Goal: Task Accomplishment & Management: Complete application form

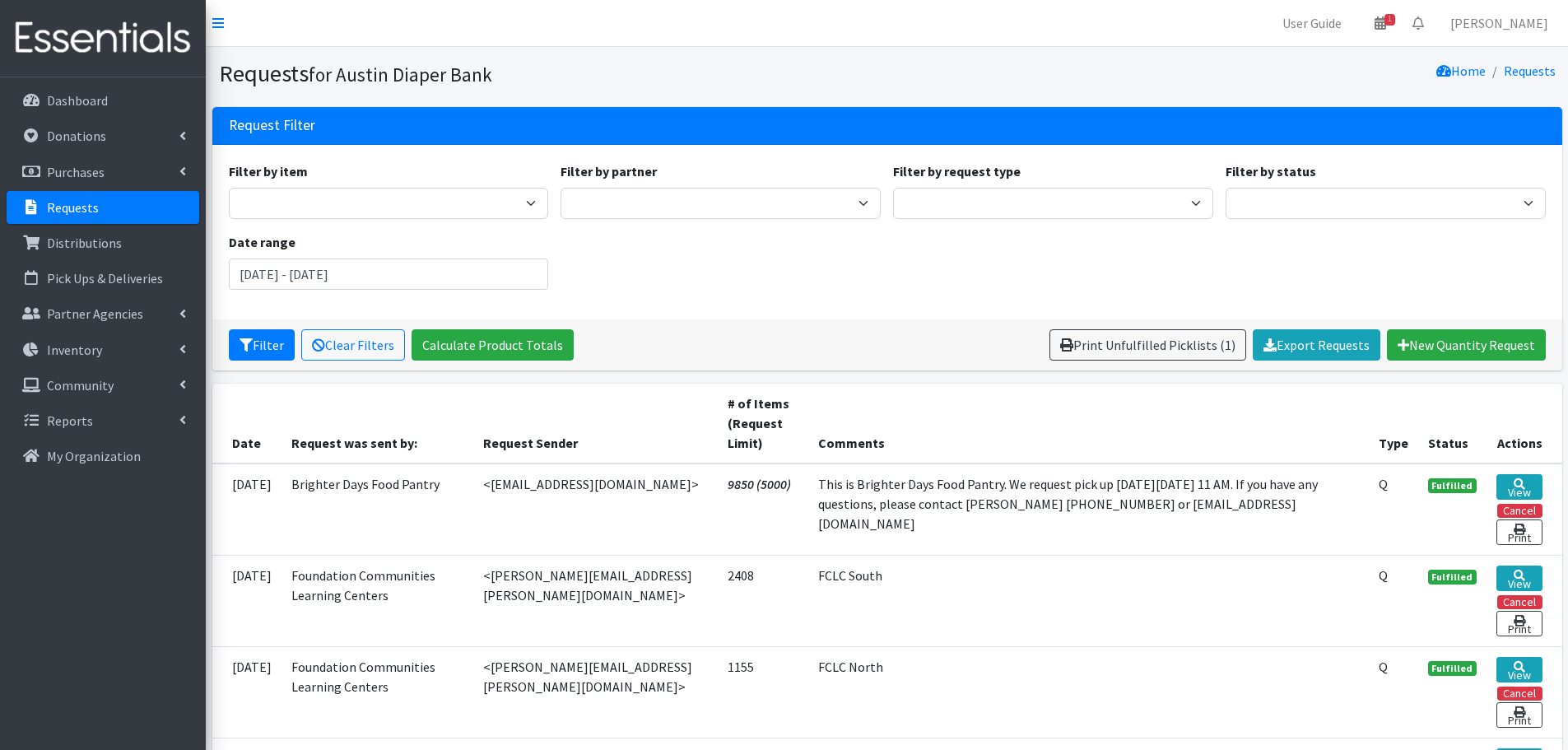
click at [77, 205] on p "Requests" at bounding box center [73, 207] width 52 height 16
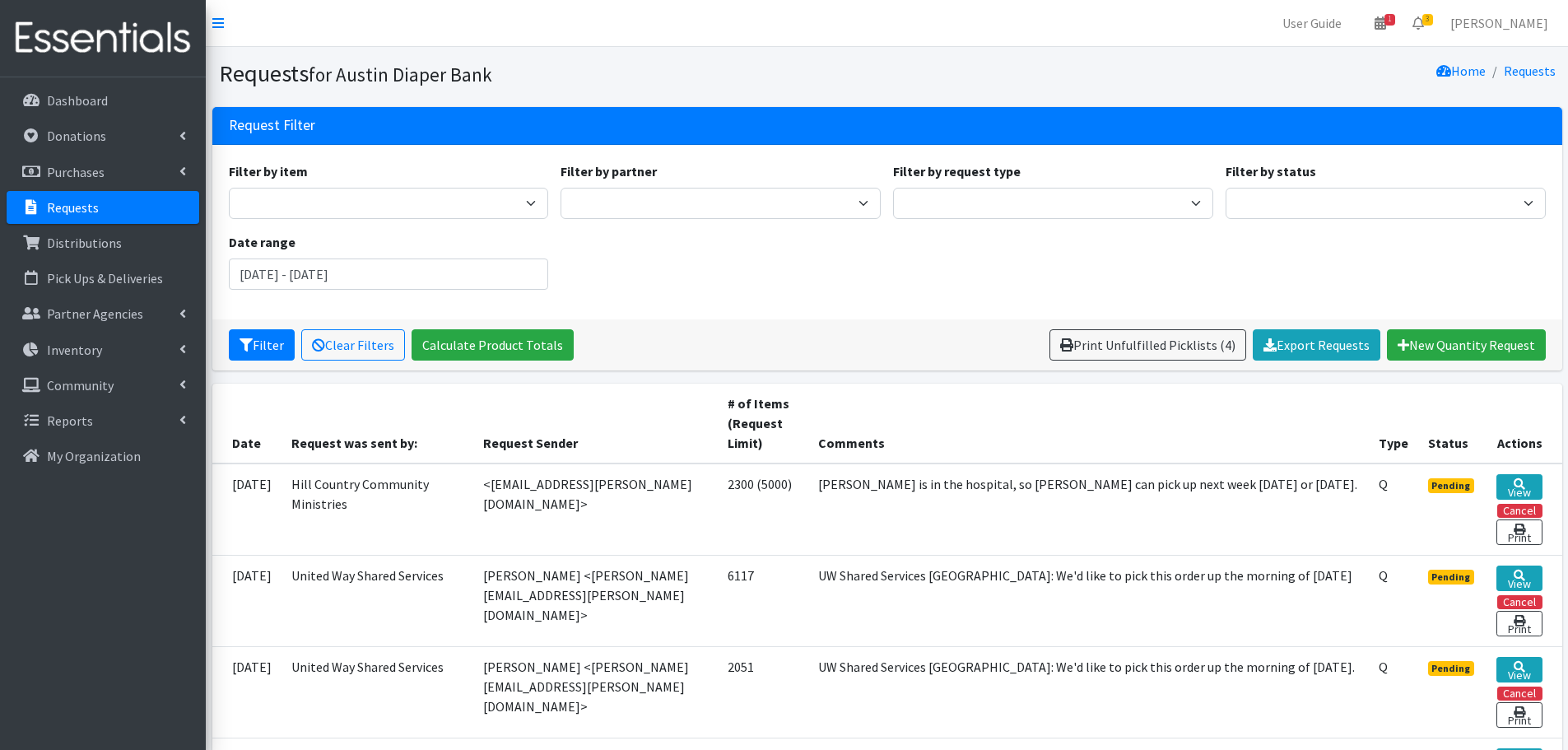
scroll to position [330, 0]
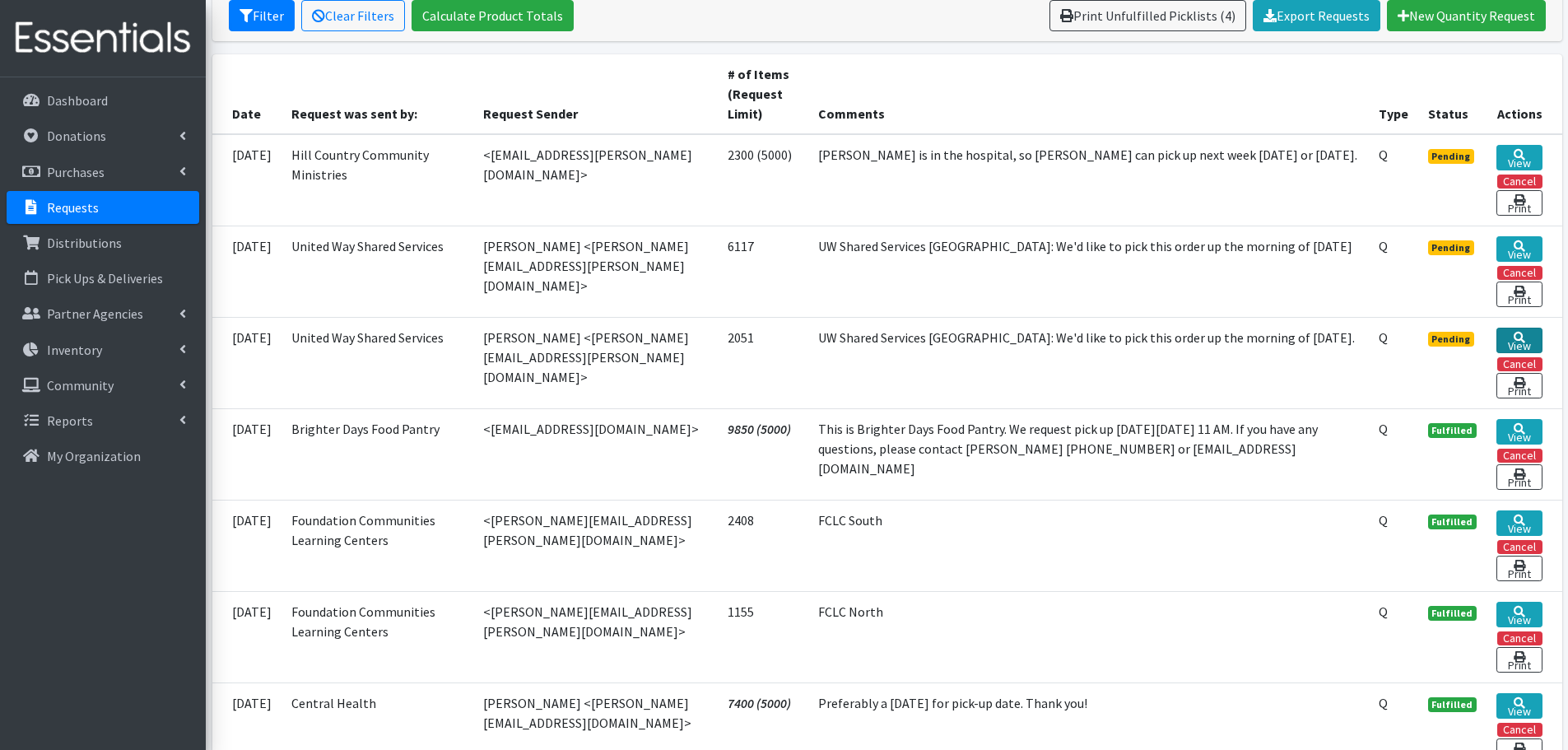
click at [1527, 336] on link "View" at bounding box center [1518, 340] width 45 height 25
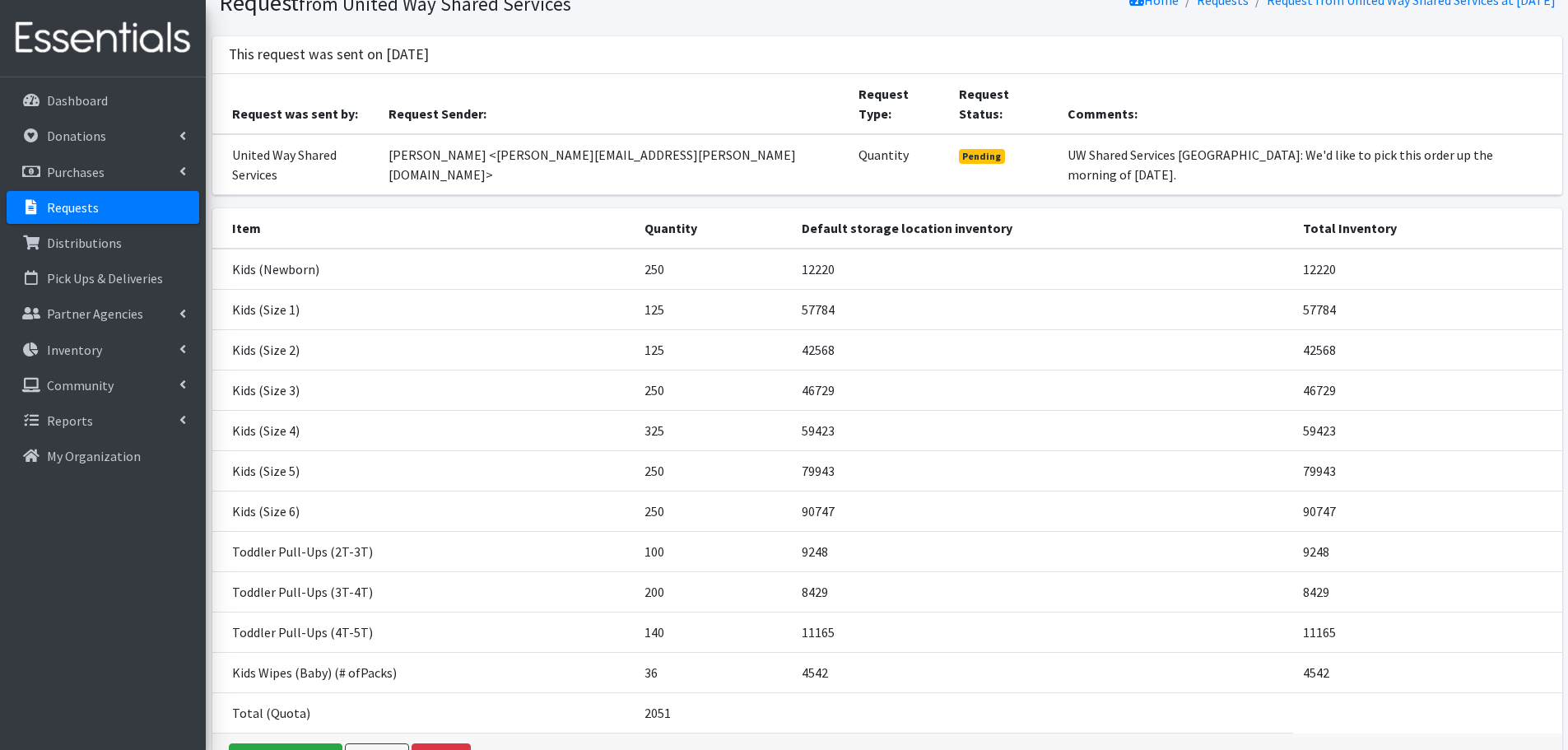
scroll to position [140, 0]
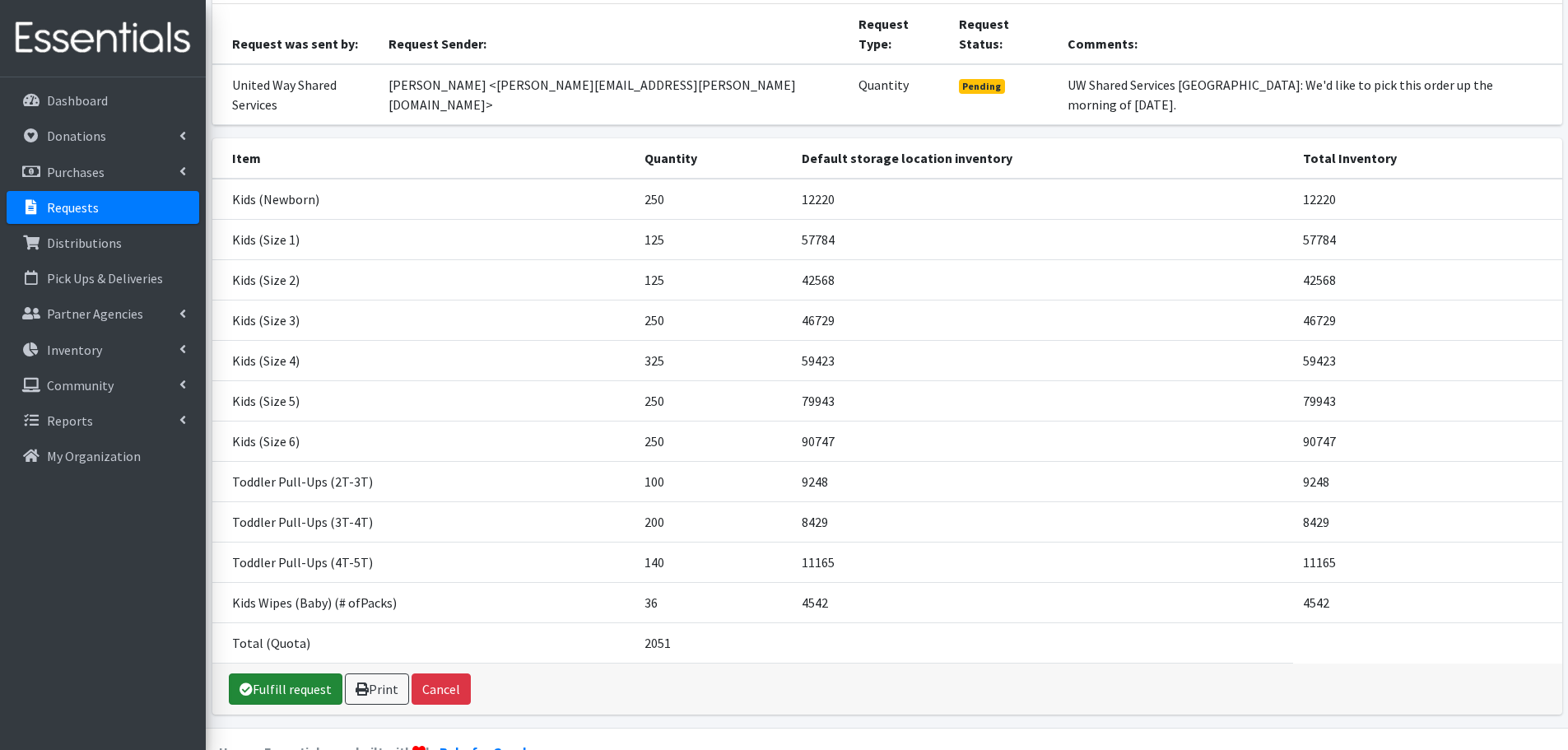
click at [312, 673] on link "Fulfill request" at bounding box center [285, 689] width 113 height 32
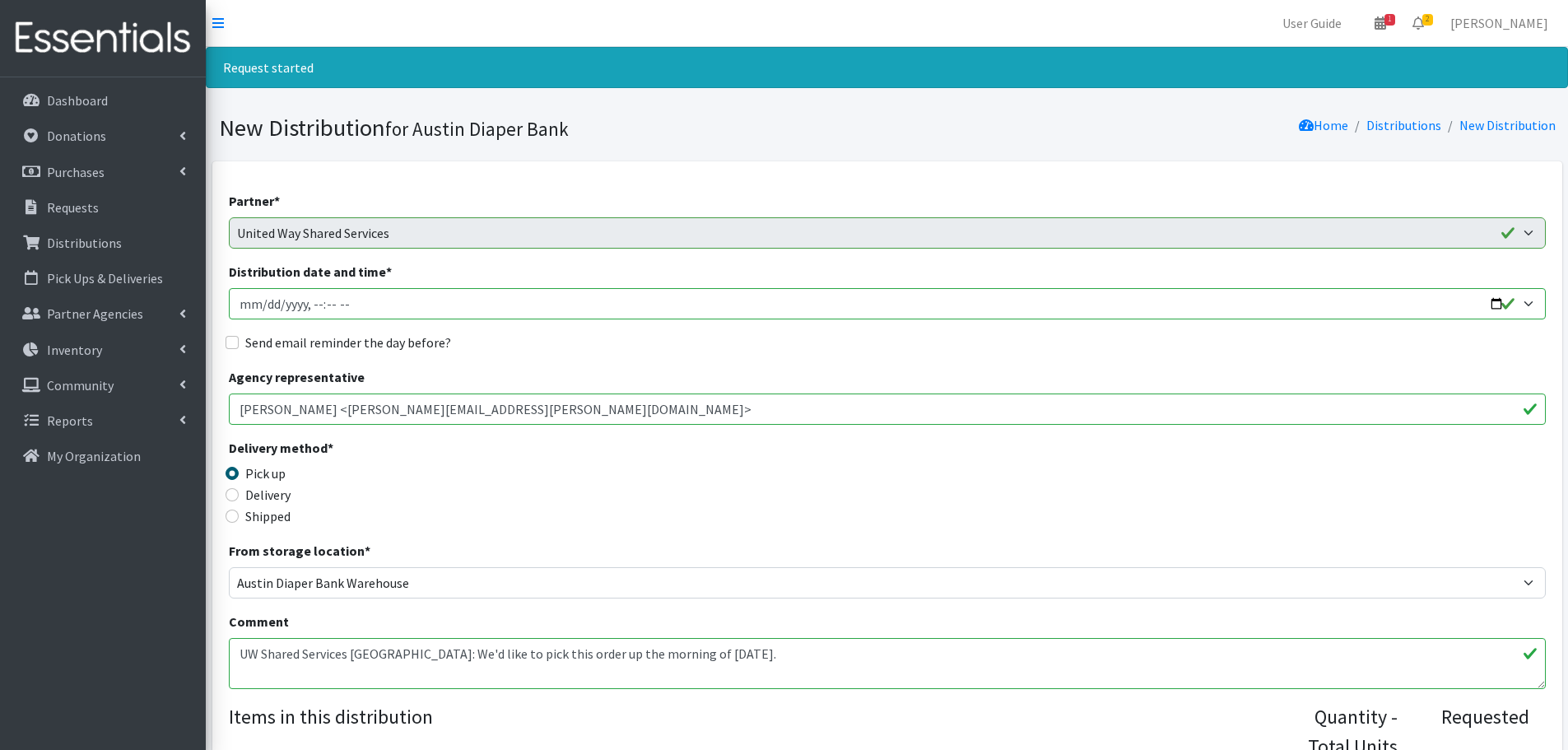
click at [1494, 303] on input "Distribution date and time *" at bounding box center [887, 303] width 1317 height 32
type input "2025-08-27T23:59"
click at [230, 341] on input "Send email reminder the day before?" at bounding box center [232, 342] width 14 height 14
checkbox input "true"
click at [309, 296] on input "Distribution date and time *" at bounding box center [887, 303] width 1317 height 32
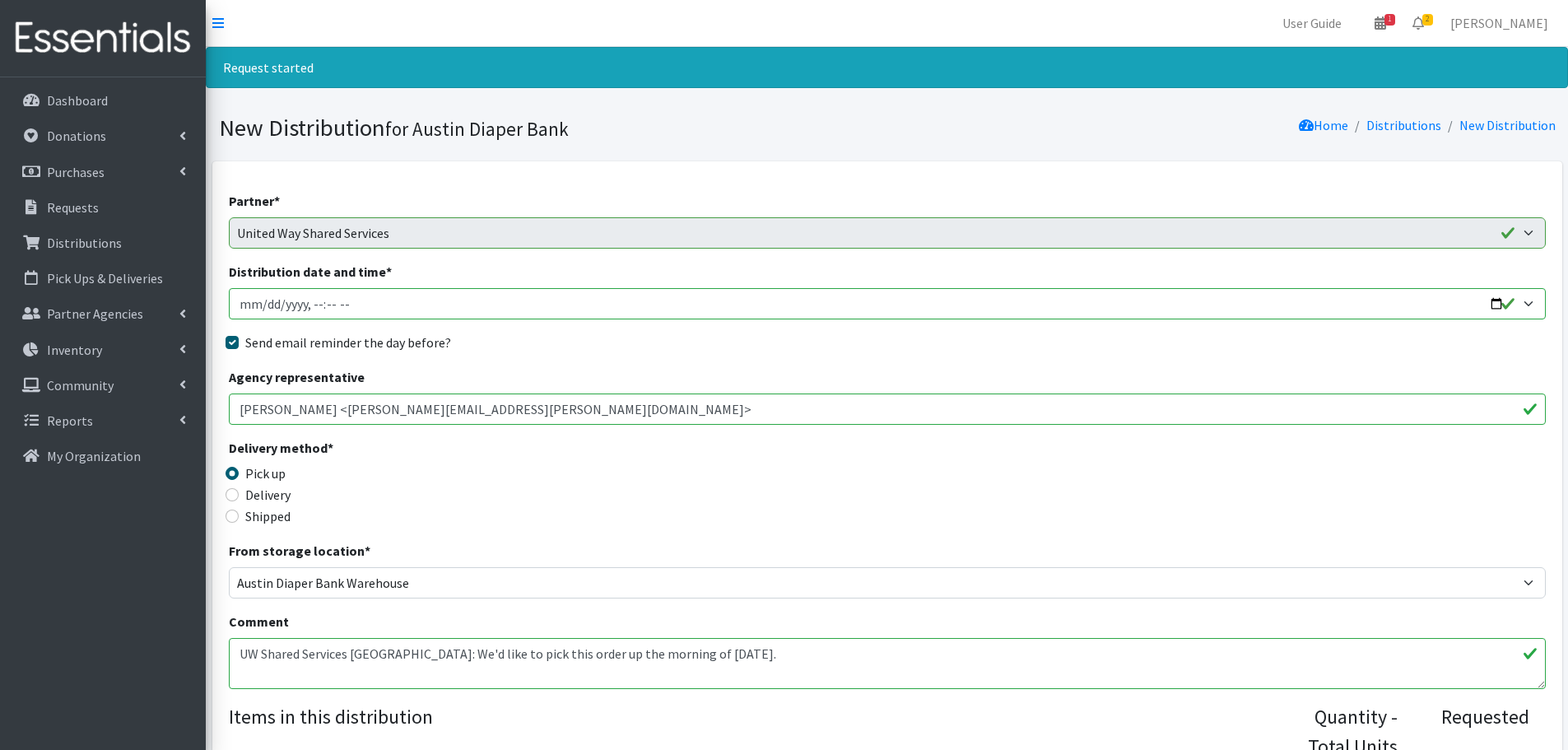
type input "2025-08-27T09:30"
click at [633, 494] on div "Delivery method * Pick up Delivery Shipped Shipping cost" at bounding box center [887, 489] width 1317 height 103
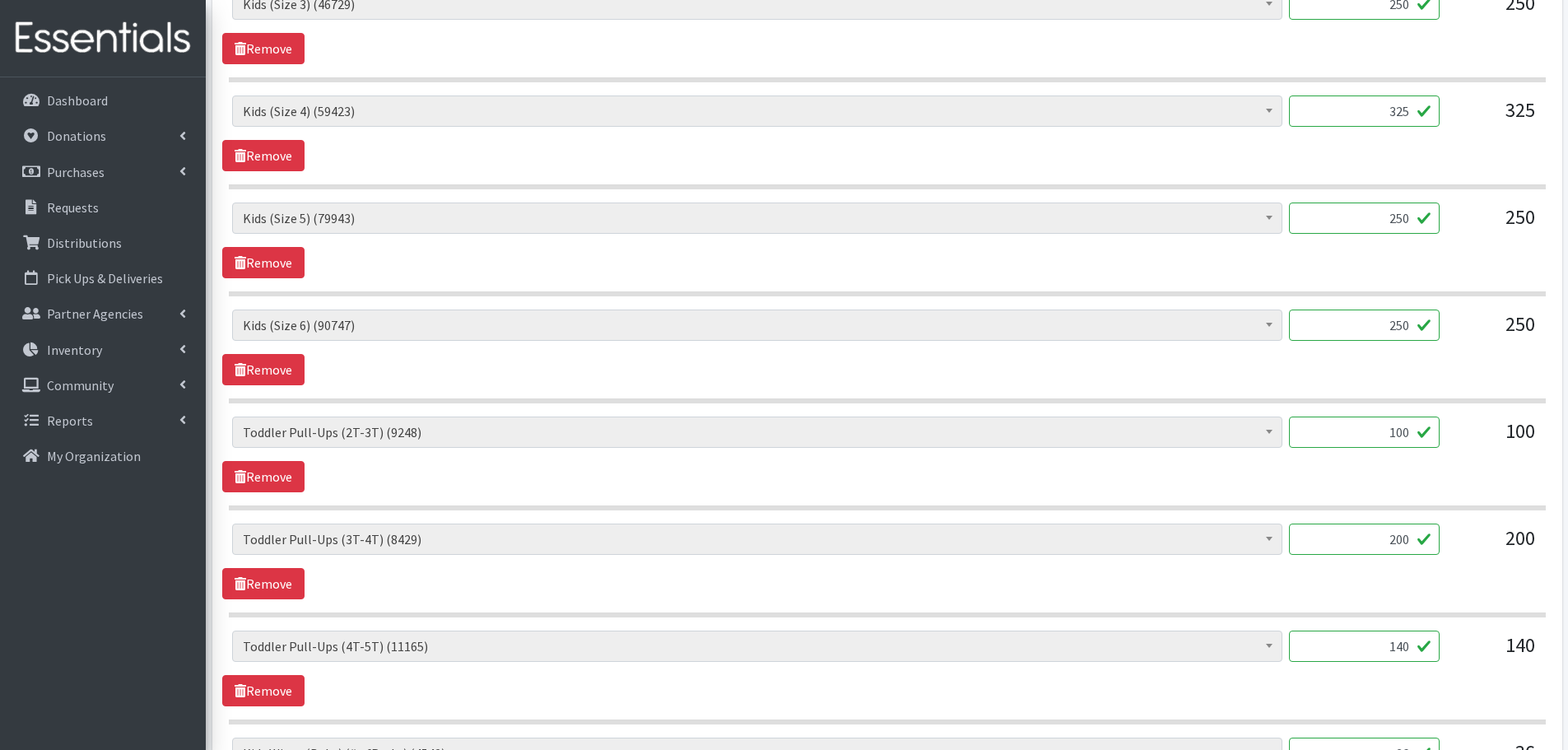
scroll to position [1152, 0]
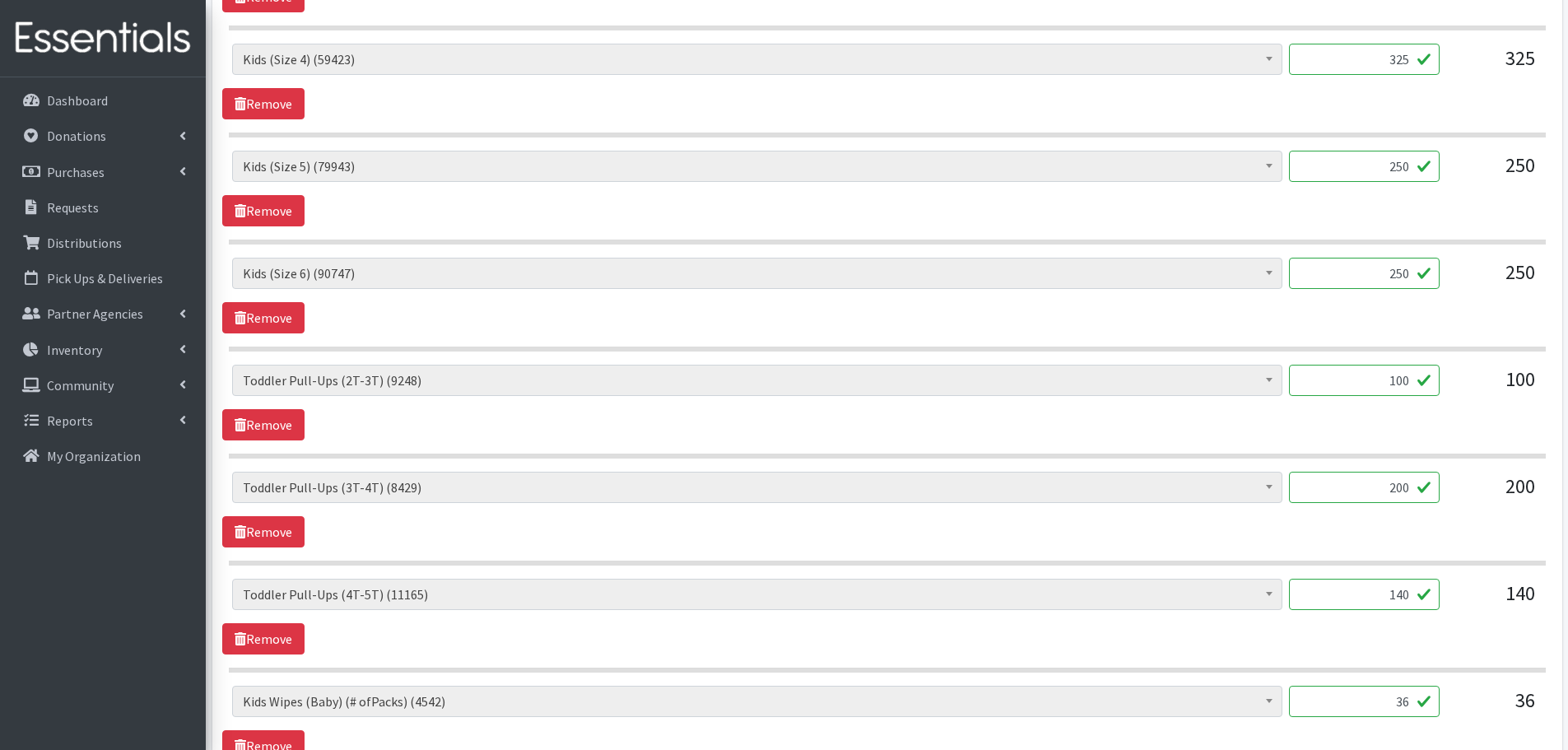
drag, startPoint x: 1378, startPoint y: 487, endPoint x: 1498, endPoint y: 495, distance: 120.3
click at [1498, 495] on div "Baby Formula (186) Kids (Newborn) (12220) Kids (Preemie) (370) Kids (Size 1) (5…" at bounding box center [887, 493] width 1310 height 44
type input "100"
drag, startPoint x: 1377, startPoint y: 603, endPoint x: 1446, endPoint y: 600, distance: 69.1
click at [1446, 600] on div "Baby Formula (186) Kids (Newborn) (12220) Kids (Preemie) (370) Kids (Size 1) (5…" at bounding box center [887, 601] width 1310 height 44
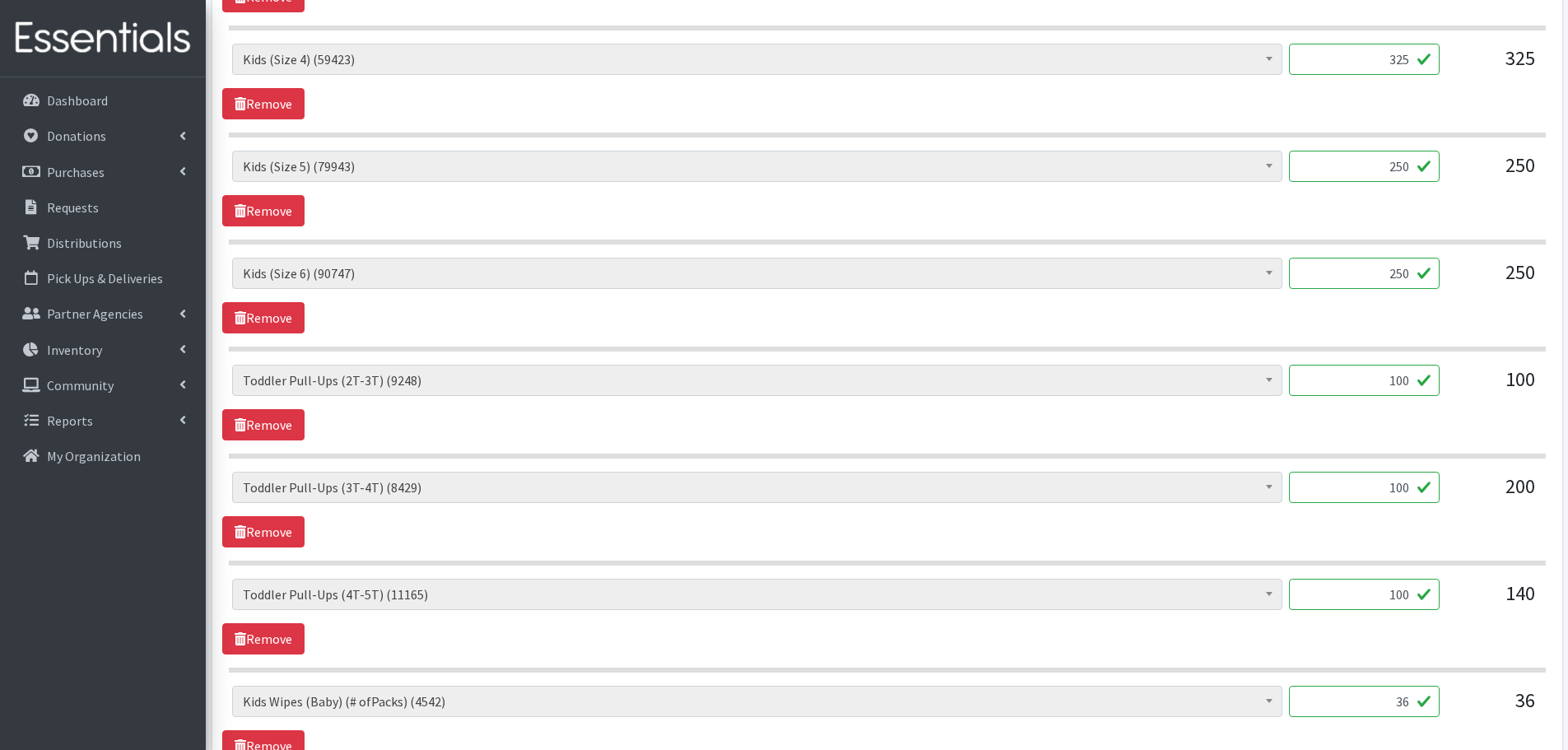
type input "100"
click at [1436, 629] on div "Baby Formula (186) Kids (Newborn) (12220) Kids (Preemie) (370) Kids (Size 1) (5…" at bounding box center [887, 617] width 1329 height 76
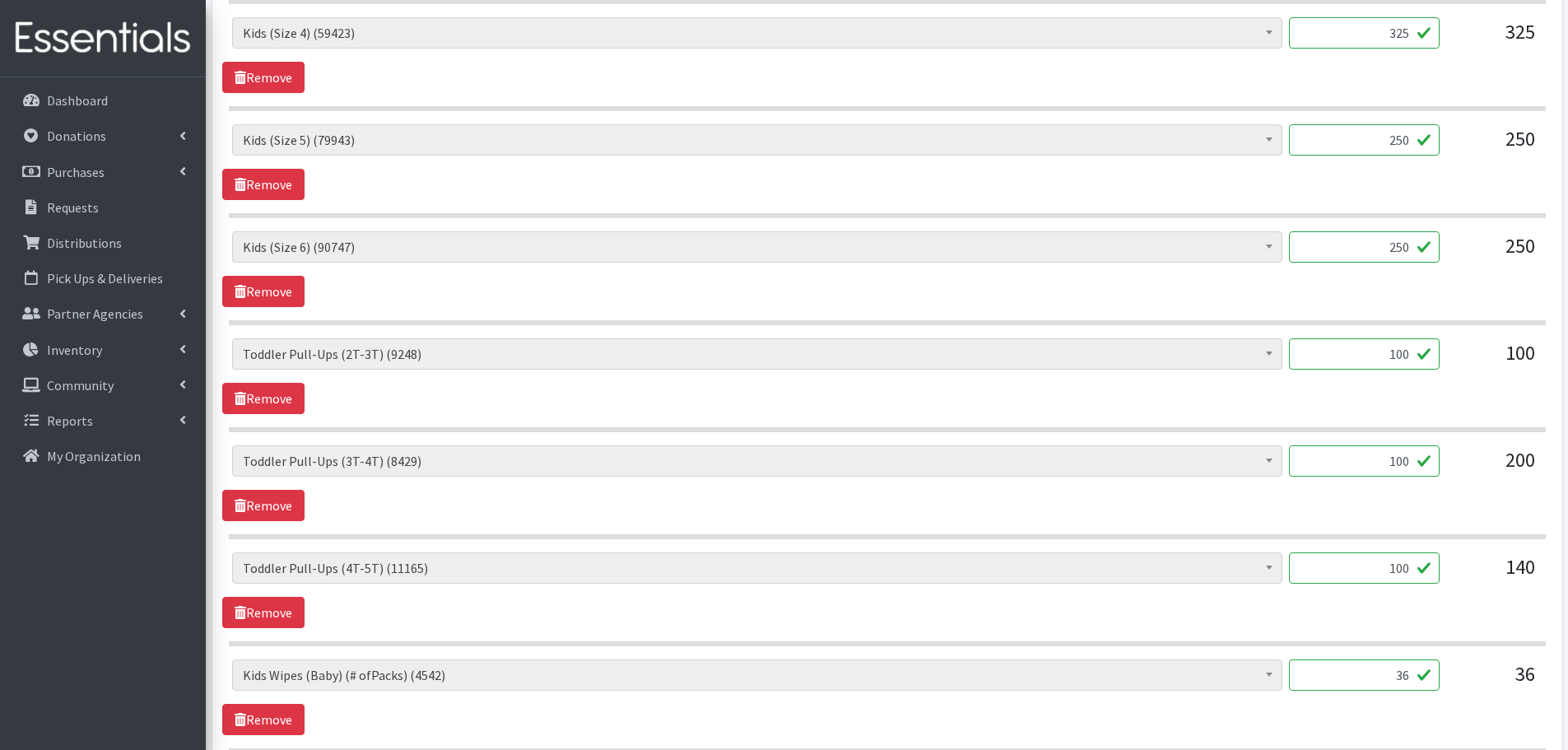
scroll to position [1396, 0]
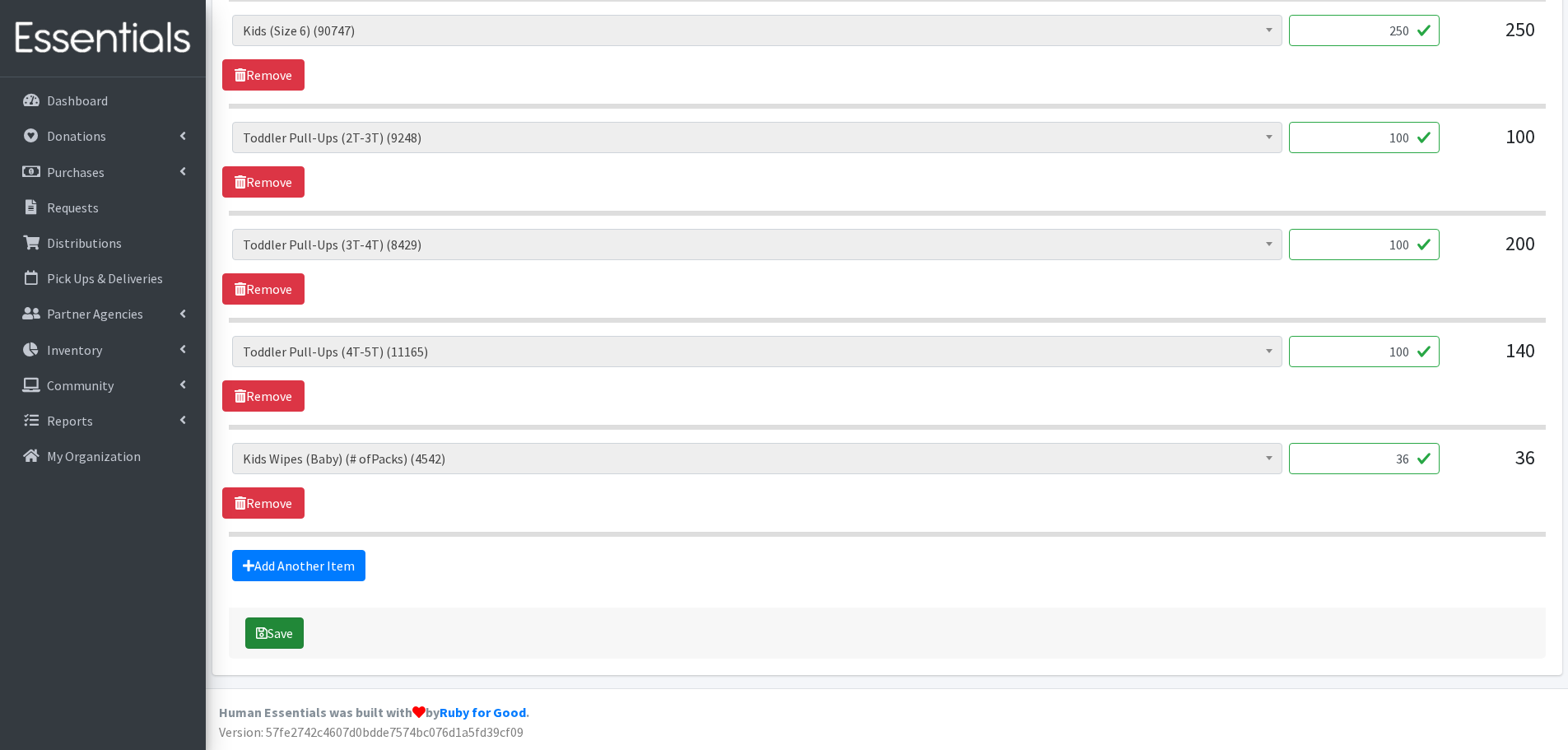
click at [281, 642] on button "Save" at bounding box center [274, 633] width 59 height 32
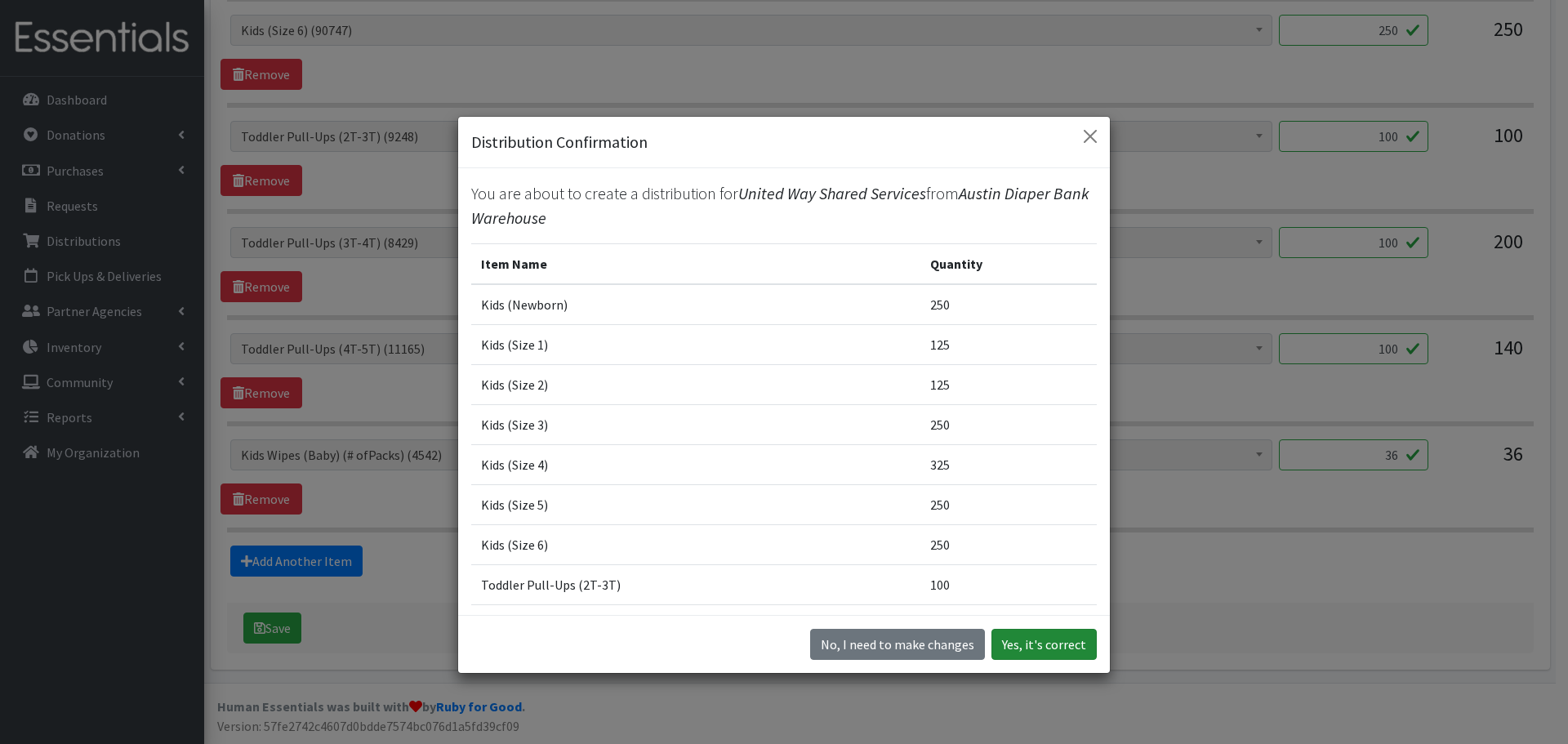
click at [1046, 638] on button "Yes, it's correct" at bounding box center [1044, 644] width 105 height 31
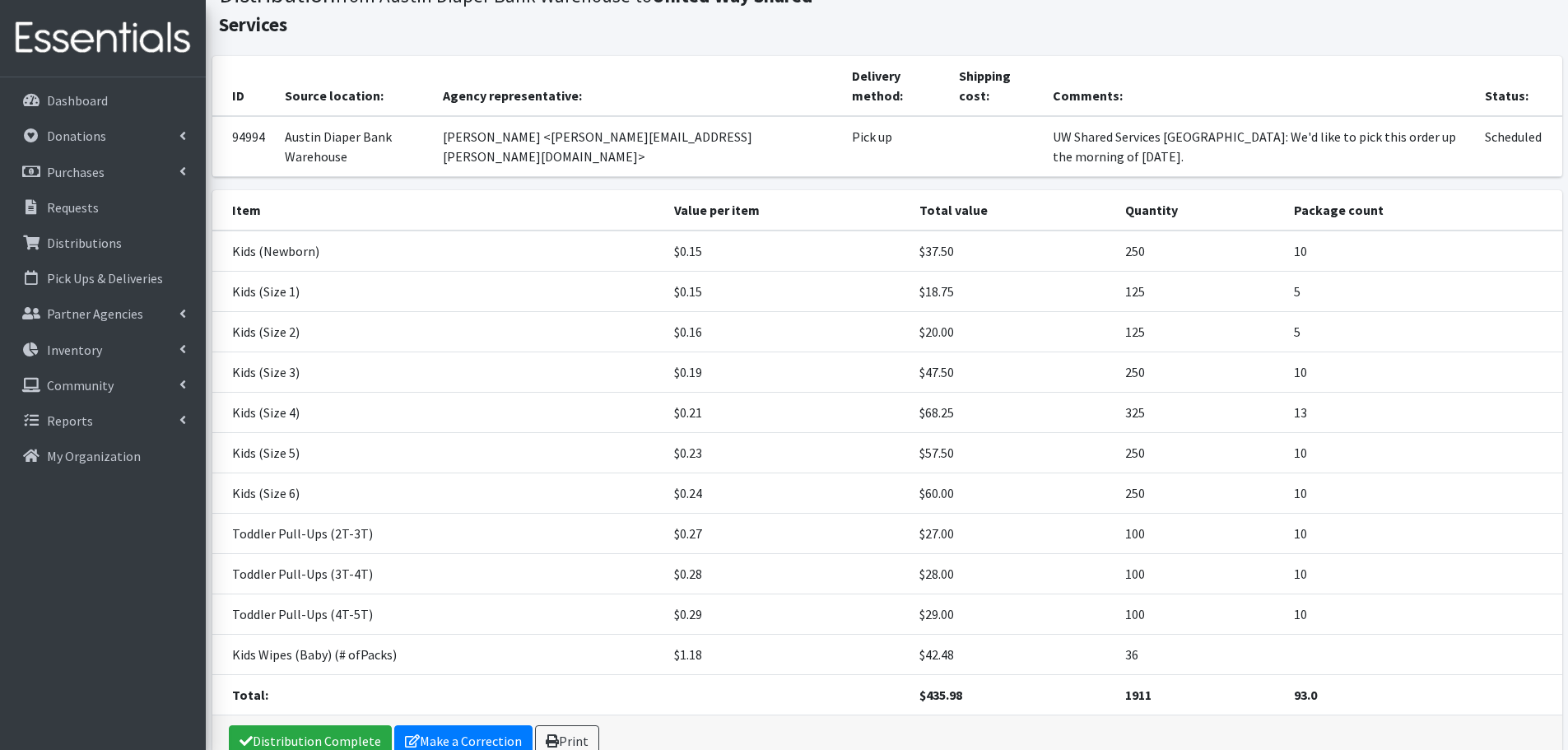
scroll to position [197, 0]
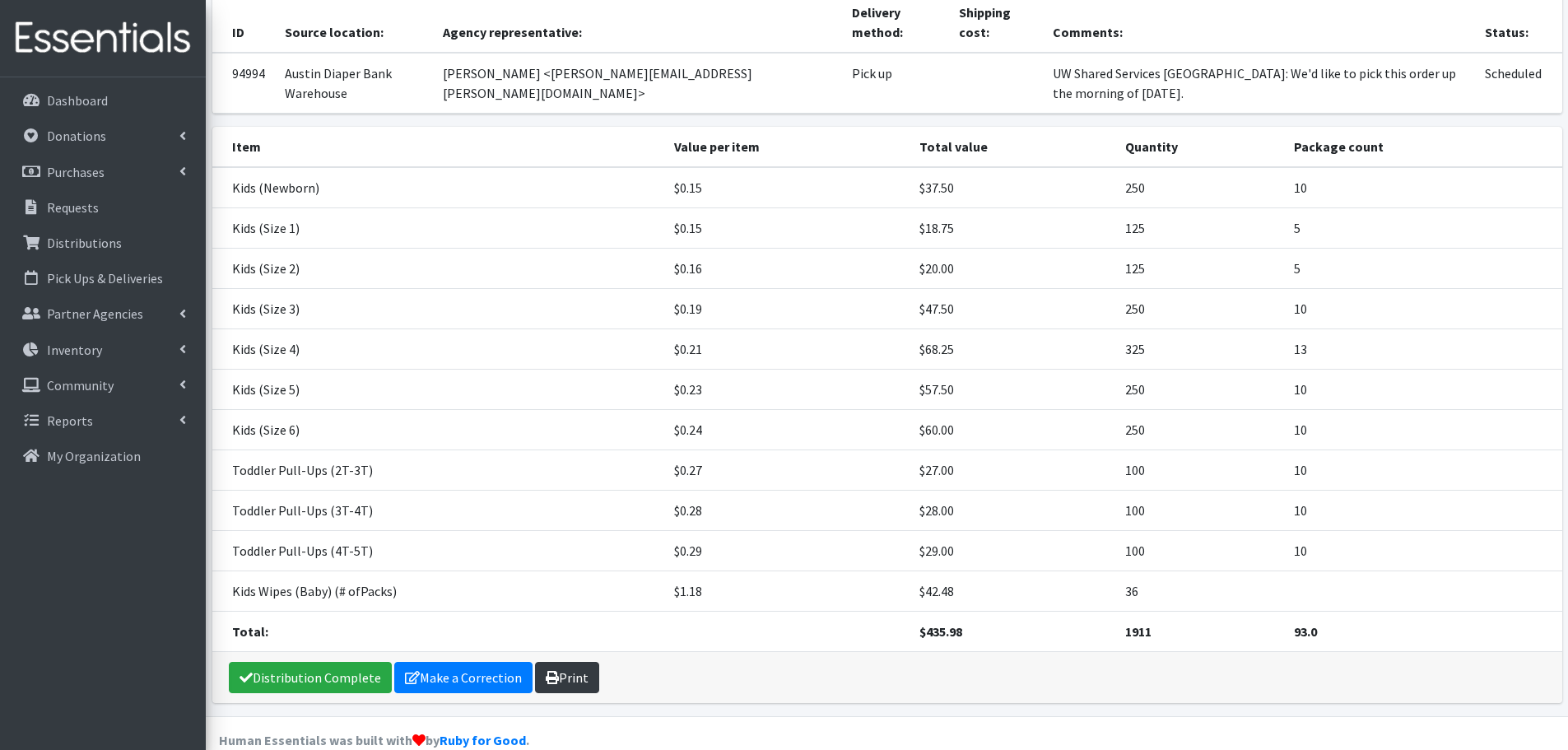
click at [576, 662] on link "Print" at bounding box center [566, 677] width 64 height 32
click at [86, 203] on p "Requests" at bounding box center [73, 207] width 52 height 16
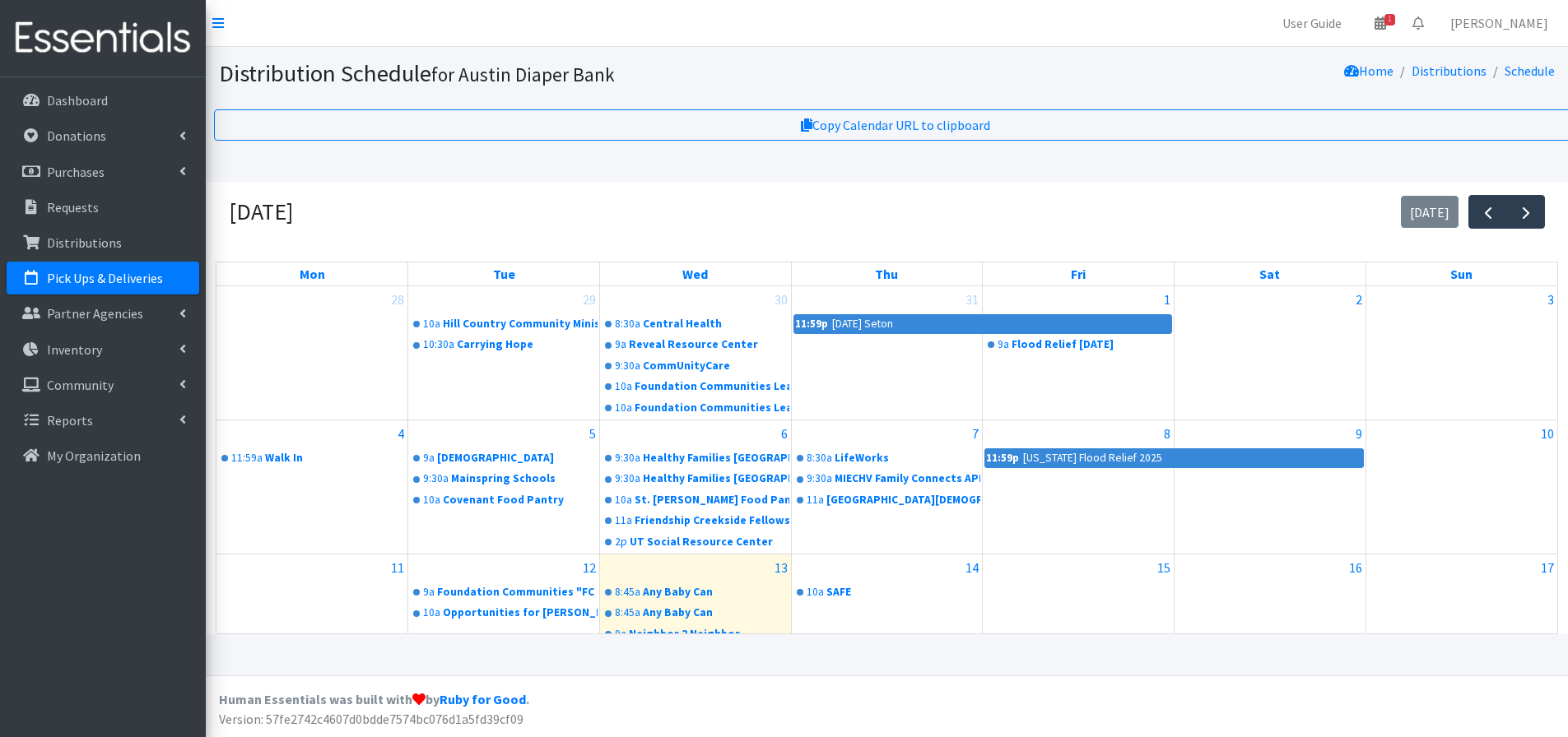
scroll to position [264, 0]
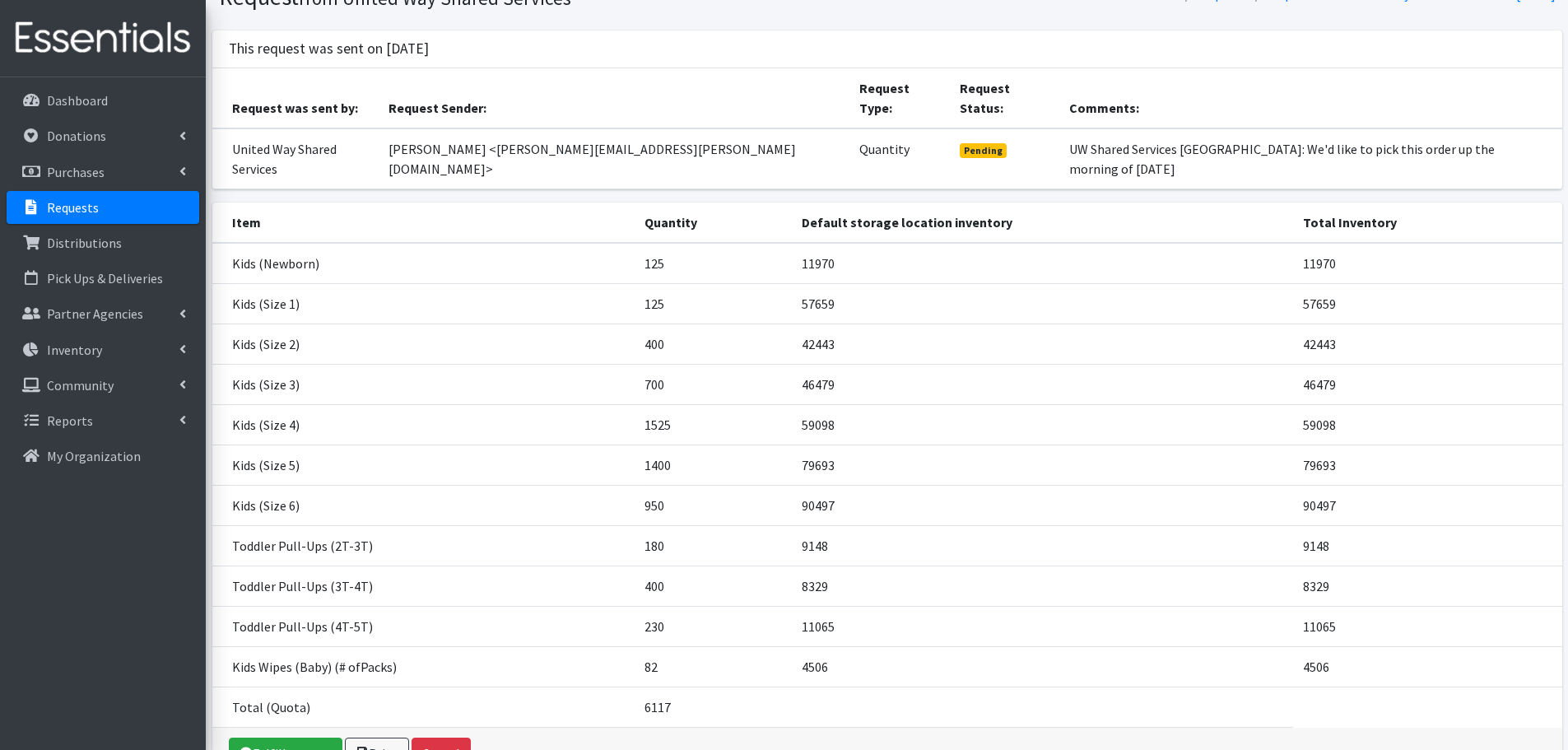
scroll to position [140, 0]
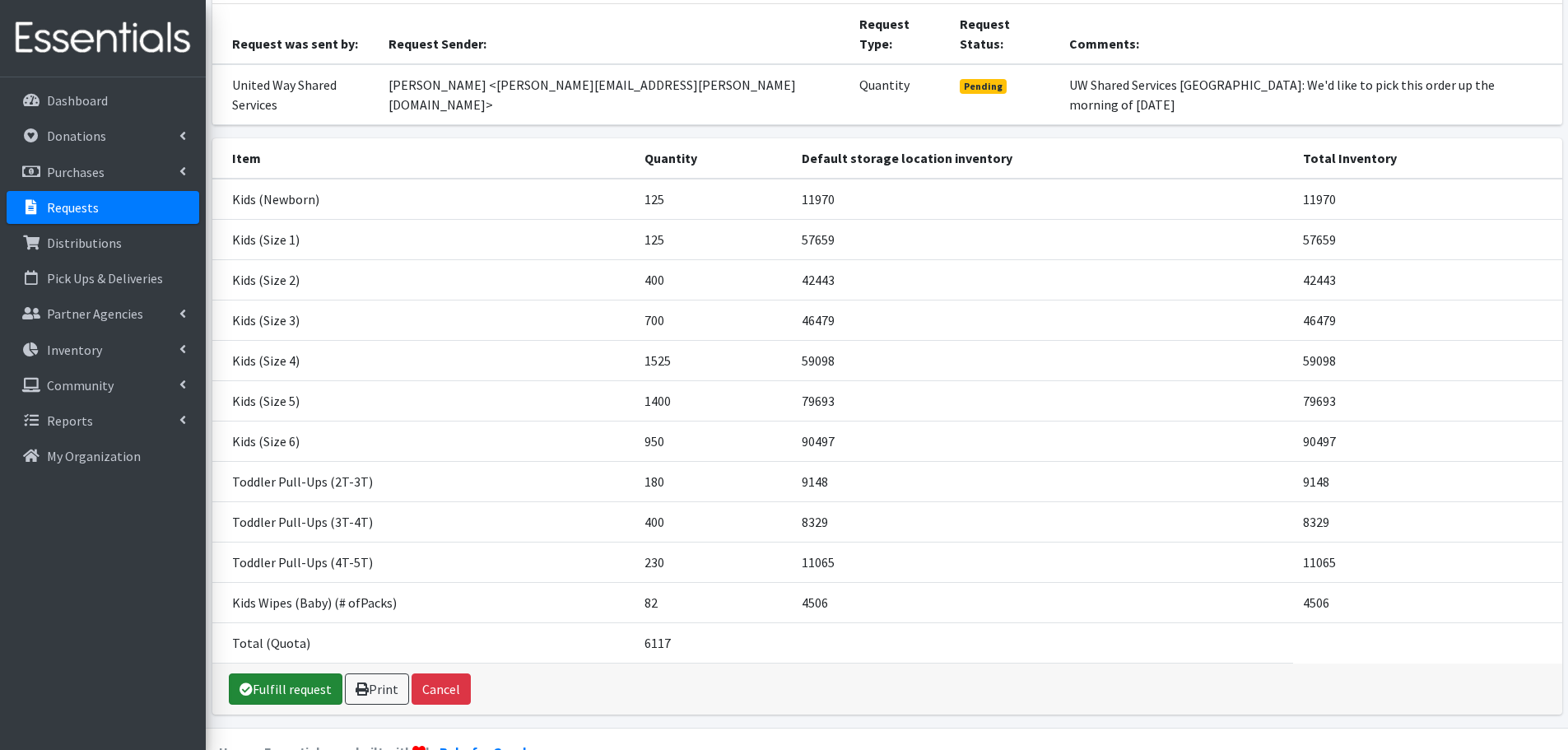
click at [320, 673] on link "Fulfill request" at bounding box center [285, 689] width 113 height 32
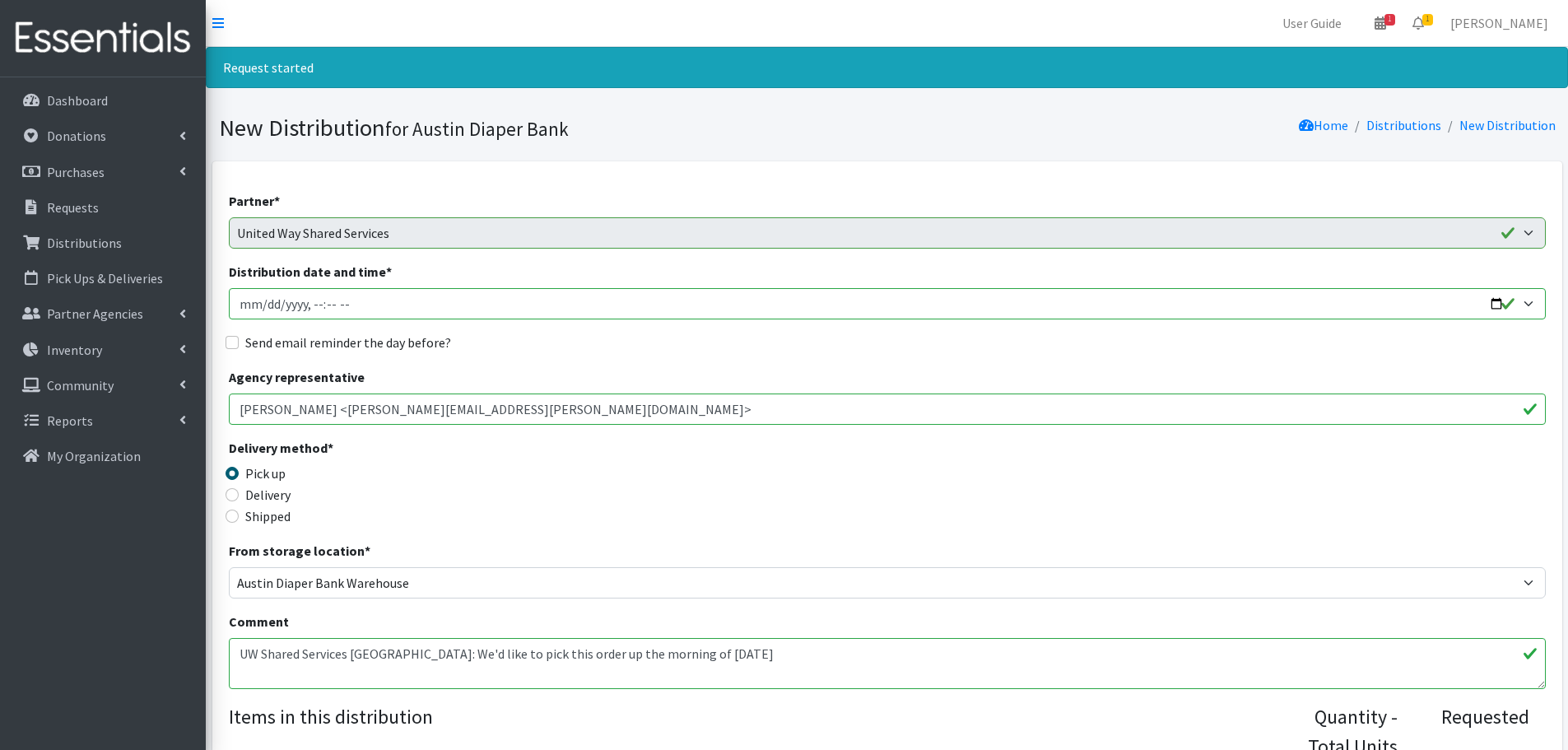
click at [1497, 303] on input "Distribution date and time *" at bounding box center [887, 303] width 1317 height 32
type input "2025-08-27T09:30"
click at [742, 456] on div "Delivery method * Pick up Delivery Shipped Shipping cost" at bounding box center [887, 489] width 1317 height 103
click at [238, 339] on input "Send email reminder the day before?" at bounding box center [232, 342] width 14 height 14
checkbox input "true"
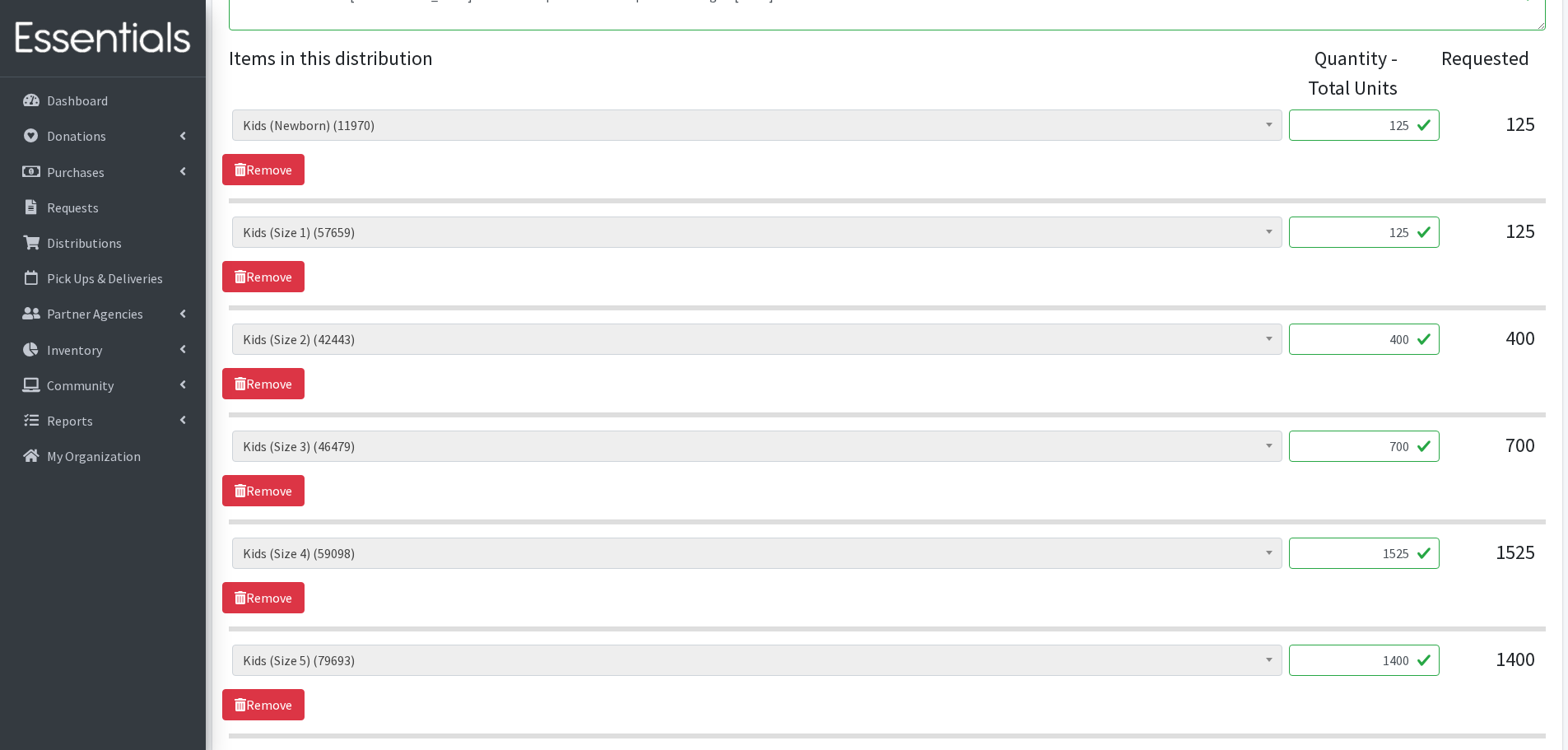
scroll to position [741, 0]
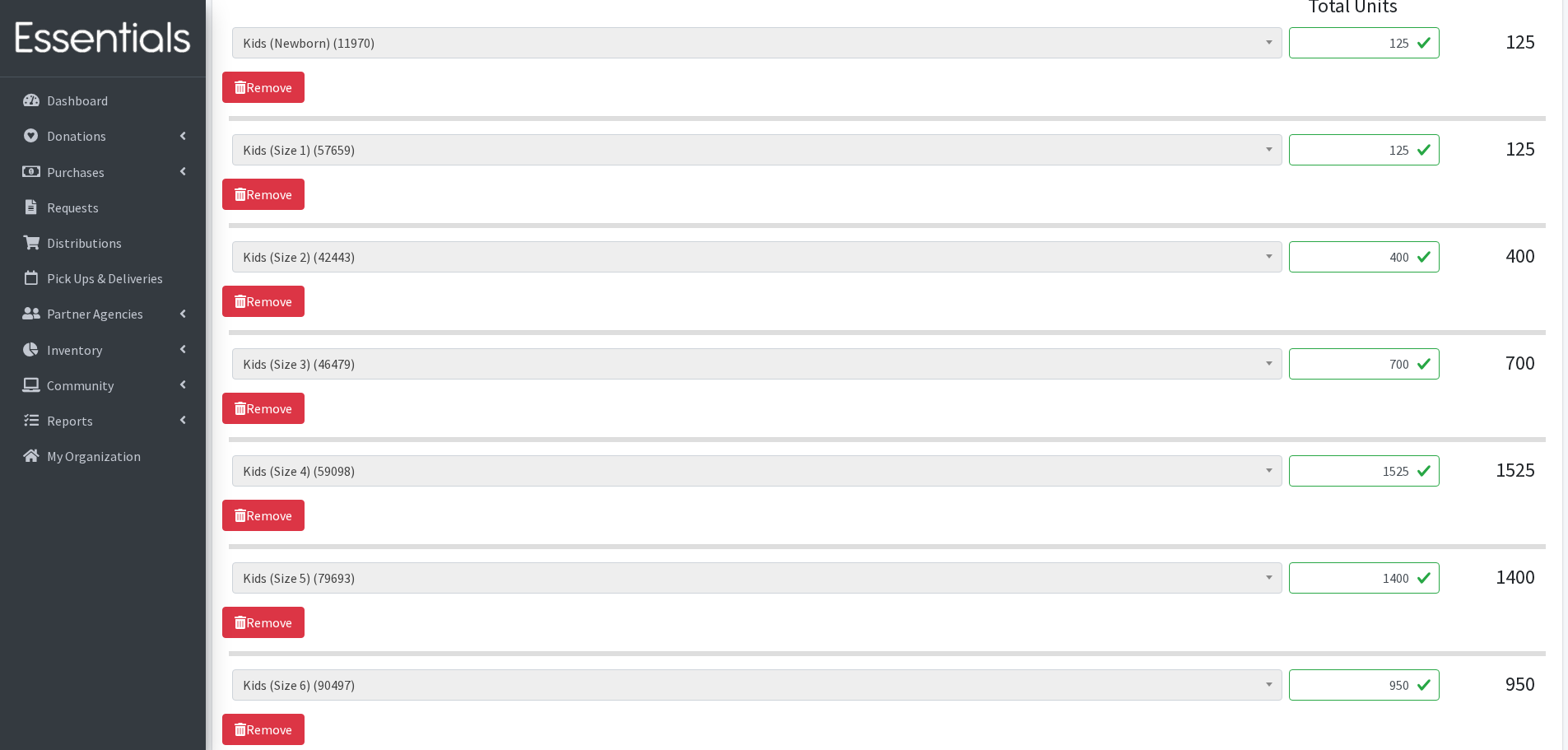
drag, startPoint x: 1362, startPoint y: 464, endPoint x: 1441, endPoint y: 456, distance: 79.4
click at [1441, 456] on div "Baby Formula (186) Kids (Newborn) (11970) Kids (Preemie) (370) Kids (Size 1) (5…" at bounding box center [887, 477] width 1310 height 44
type input "1000"
drag, startPoint x: 1358, startPoint y: 581, endPoint x: 1469, endPoint y: 574, distance: 111.2
click at [1469, 574] on div "Baby Formula (186) Kids (Newborn) (11970) Kids (Preemie) (370) Kids (Size 1) (5…" at bounding box center [887, 583] width 1310 height 44
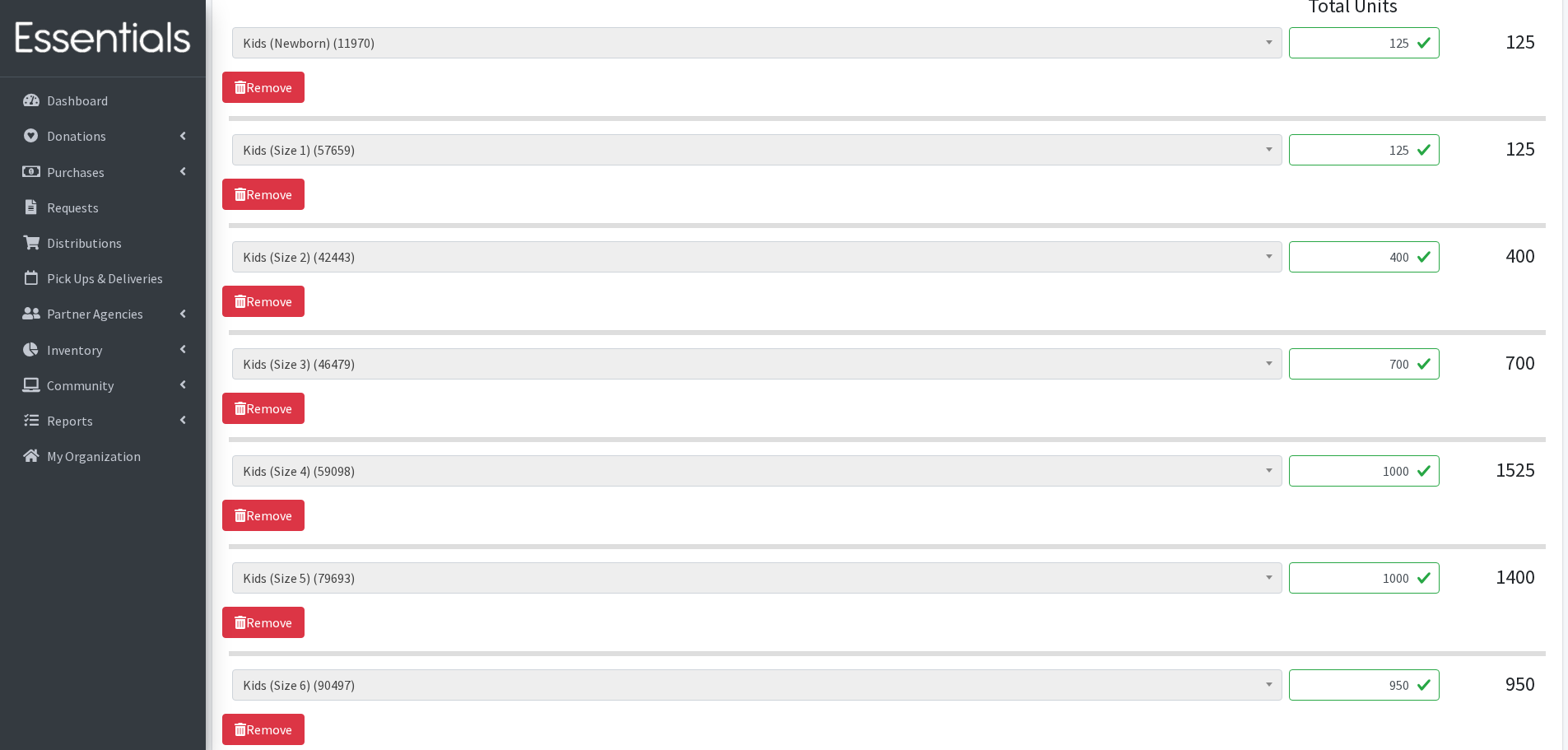
type input "1000"
click at [1433, 616] on div "Baby Formula (186) Kids (Newborn) (11970) Kids (Preemie) (370) Kids (Size 1) (5…" at bounding box center [887, 600] width 1329 height 76
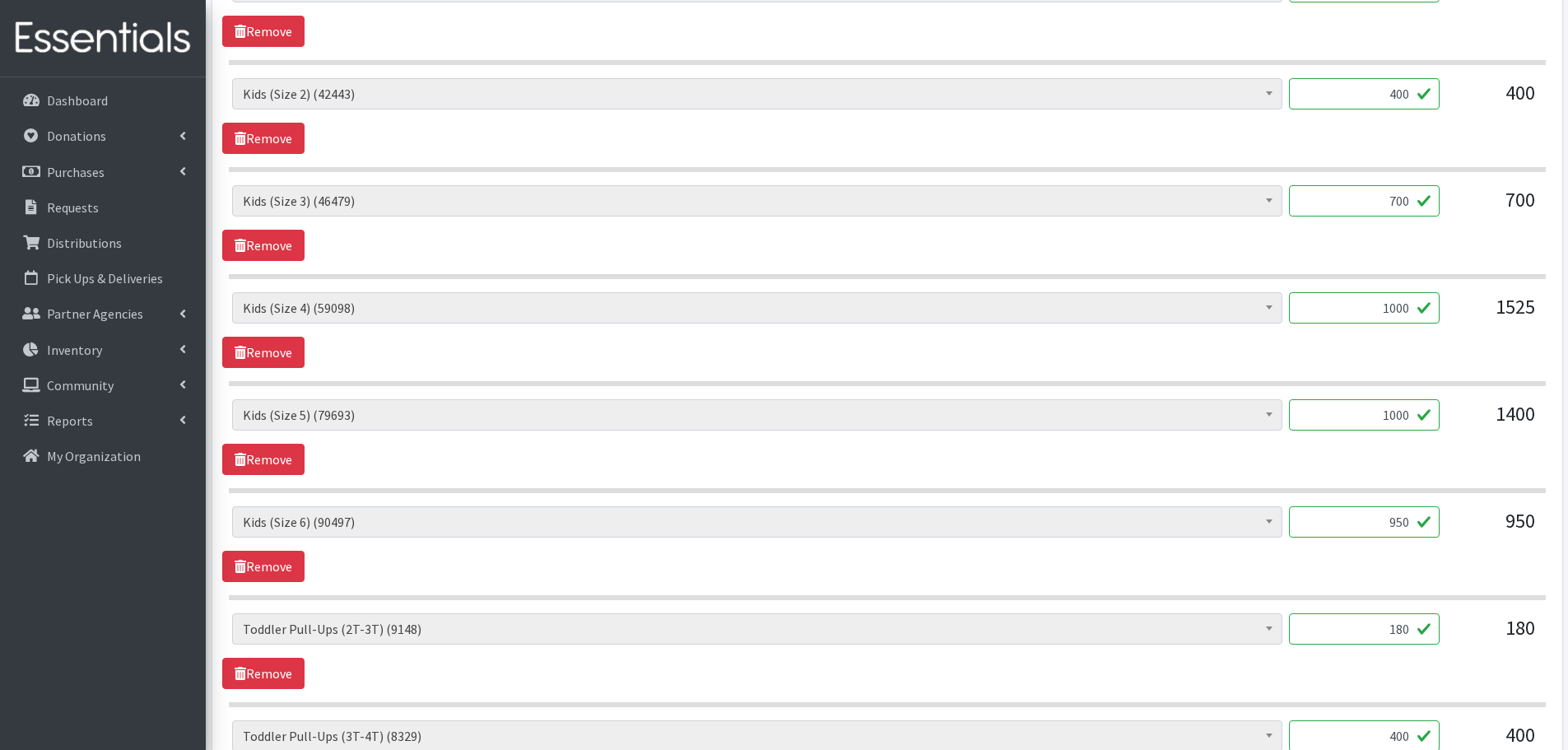
scroll to position [906, 0]
drag, startPoint x: 1379, startPoint y: 516, endPoint x: 1438, endPoint y: 524, distance: 59.5
click at [1438, 524] on input "950" at bounding box center [1364, 520] width 150 height 32
type input "1000"
click at [1419, 550] on div "Baby Formula (186) Kids (Newborn) (11970) Kids (Preemie) (370) Kids (Size 1) (5…" at bounding box center [887, 542] width 1329 height 76
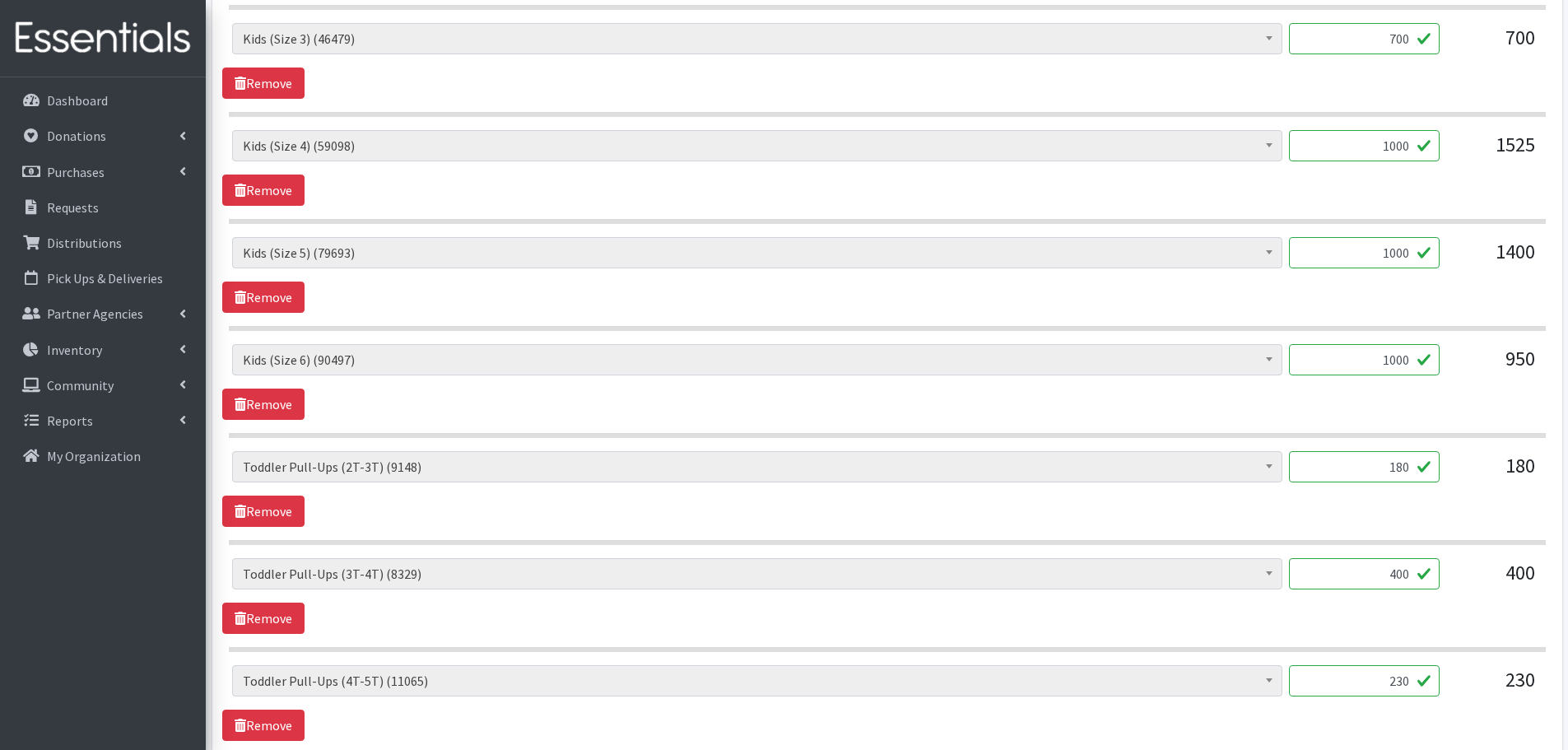
scroll to position [1071, 0]
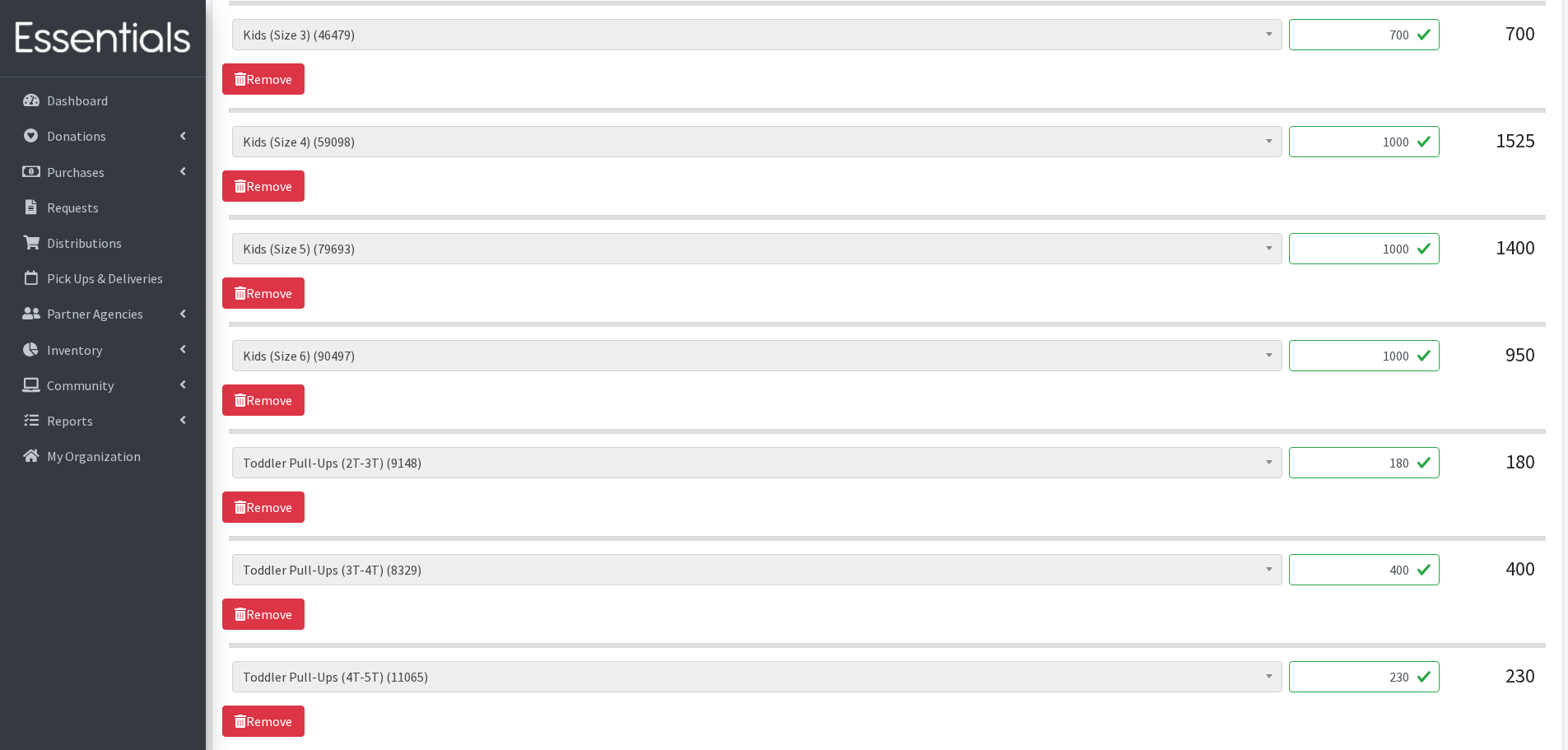
drag, startPoint x: 1361, startPoint y: 465, endPoint x: 1480, endPoint y: 467, distance: 119.0
click at [1480, 467] on div "Baby Formula (186) Kids (Newborn) (11970) Kids (Preemie) (370) Kids (Size 1) (5…" at bounding box center [887, 468] width 1310 height 44
type input "100"
drag, startPoint x: 1401, startPoint y: 610, endPoint x: 1378, endPoint y: 597, distance: 26.4
click at [1400, 610] on div "Baby Formula (186) Kids (Newborn) (11970) Kids (Preemie) (370) Kids (Size 1) (5…" at bounding box center [887, 592] width 1329 height 76
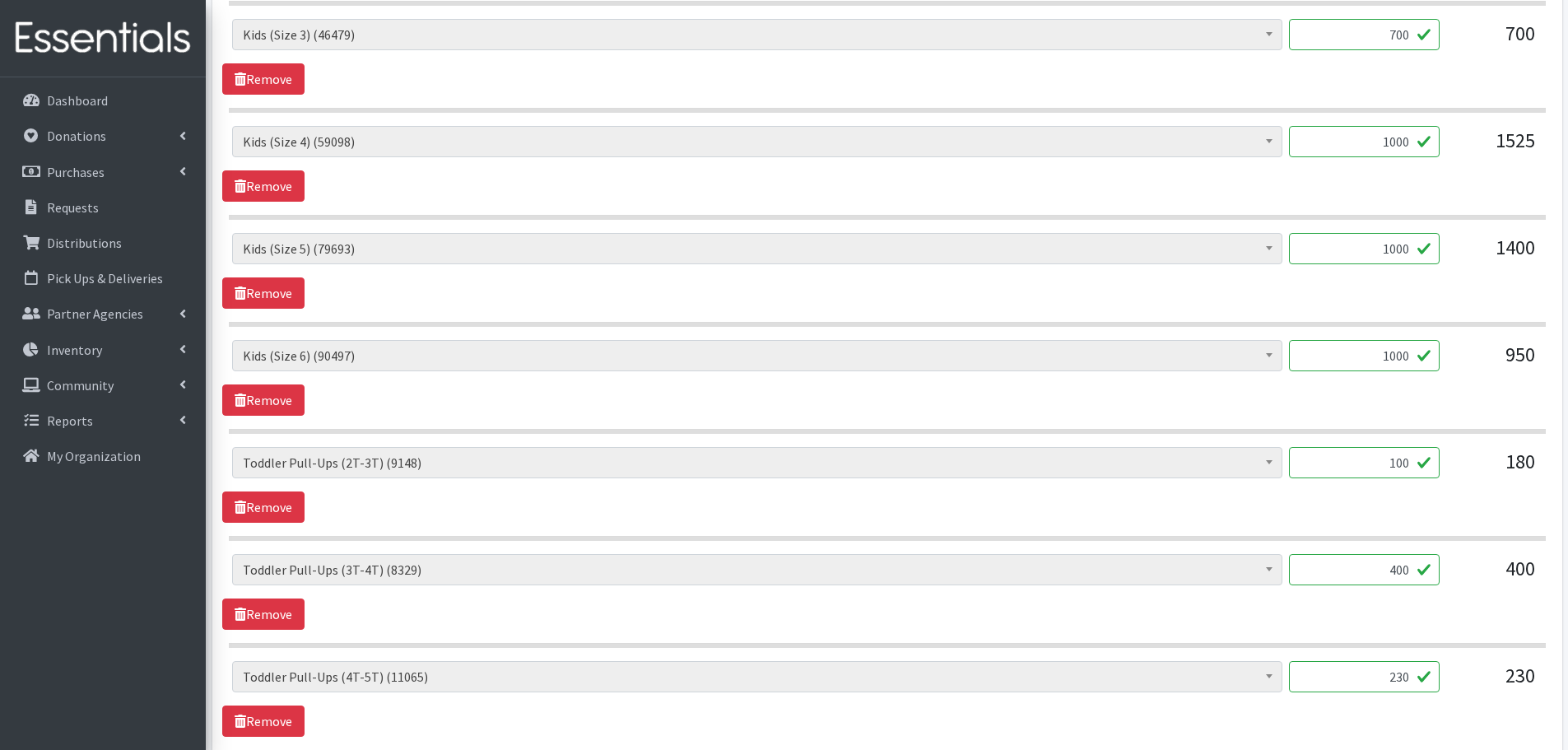
drag, startPoint x: 1358, startPoint y: 559, endPoint x: 1487, endPoint y: 582, distance: 131.0
click at [1487, 582] on div "Baby Formula (186) Kids (Newborn) (11970) Kids (Preemie) (370) Kids (Size 1) (5…" at bounding box center [887, 575] width 1310 height 44
type input "100"
click at [1436, 628] on div "Baby Formula (186) Kids (Newborn) (11970) Kids (Preemie) (370) Kids (Size 1) (5…" at bounding box center [887, 592] width 1329 height 76
drag, startPoint x: 1368, startPoint y: 671, endPoint x: 1508, endPoint y: 679, distance: 140.2
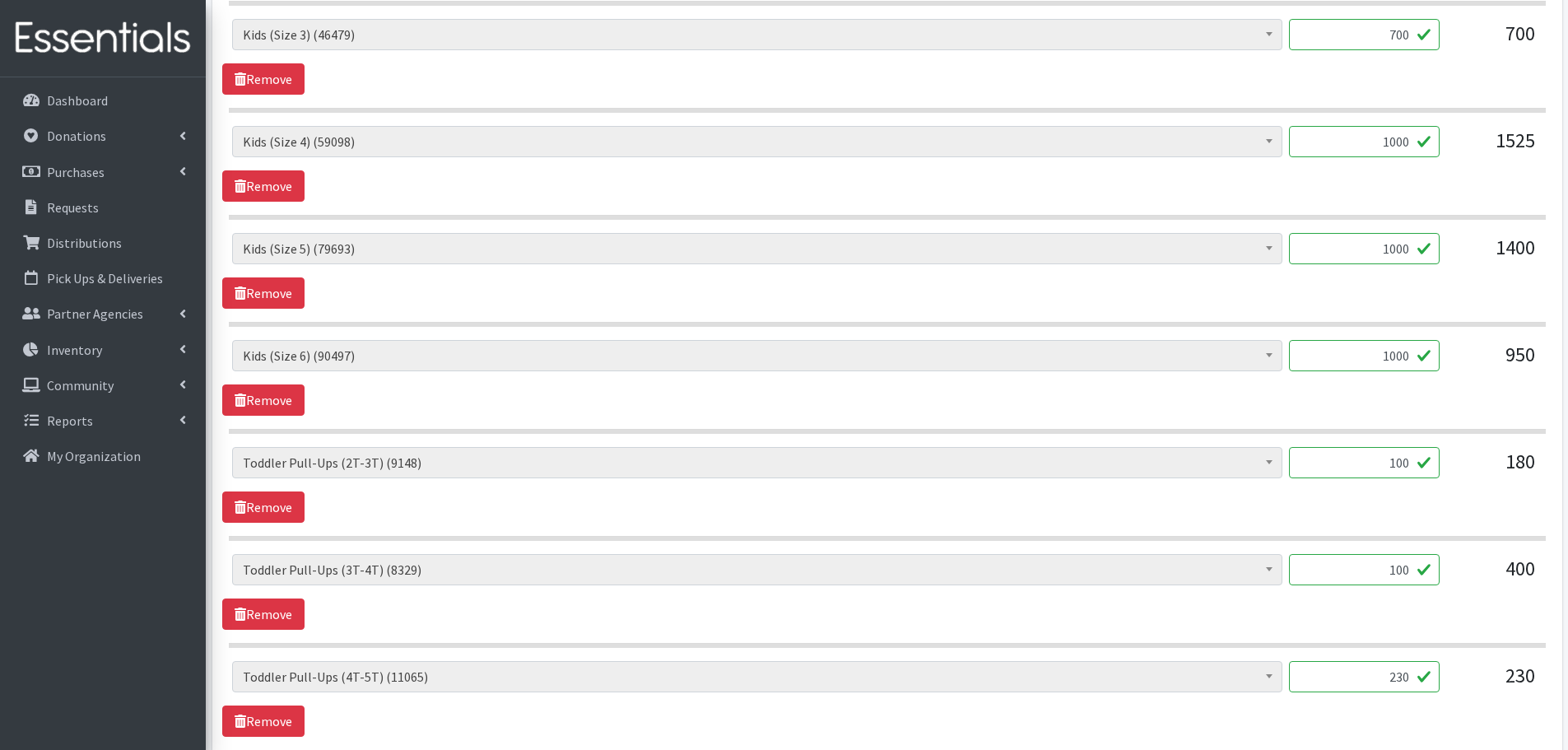
click at [1508, 679] on div "Baby Formula (186) Kids (Newborn) (11970) Kids (Preemie) (370) Kids (Size 1) (5…" at bounding box center [887, 682] width 1310 height 44
type input "100"
click at [1454, 716] on div "Baby Formula (186) Kids (Newborn) (11970) Kids (Preemie) (370) Kids (Size 1) (5…" at bounding box center [887, 699] width 1329 height 76
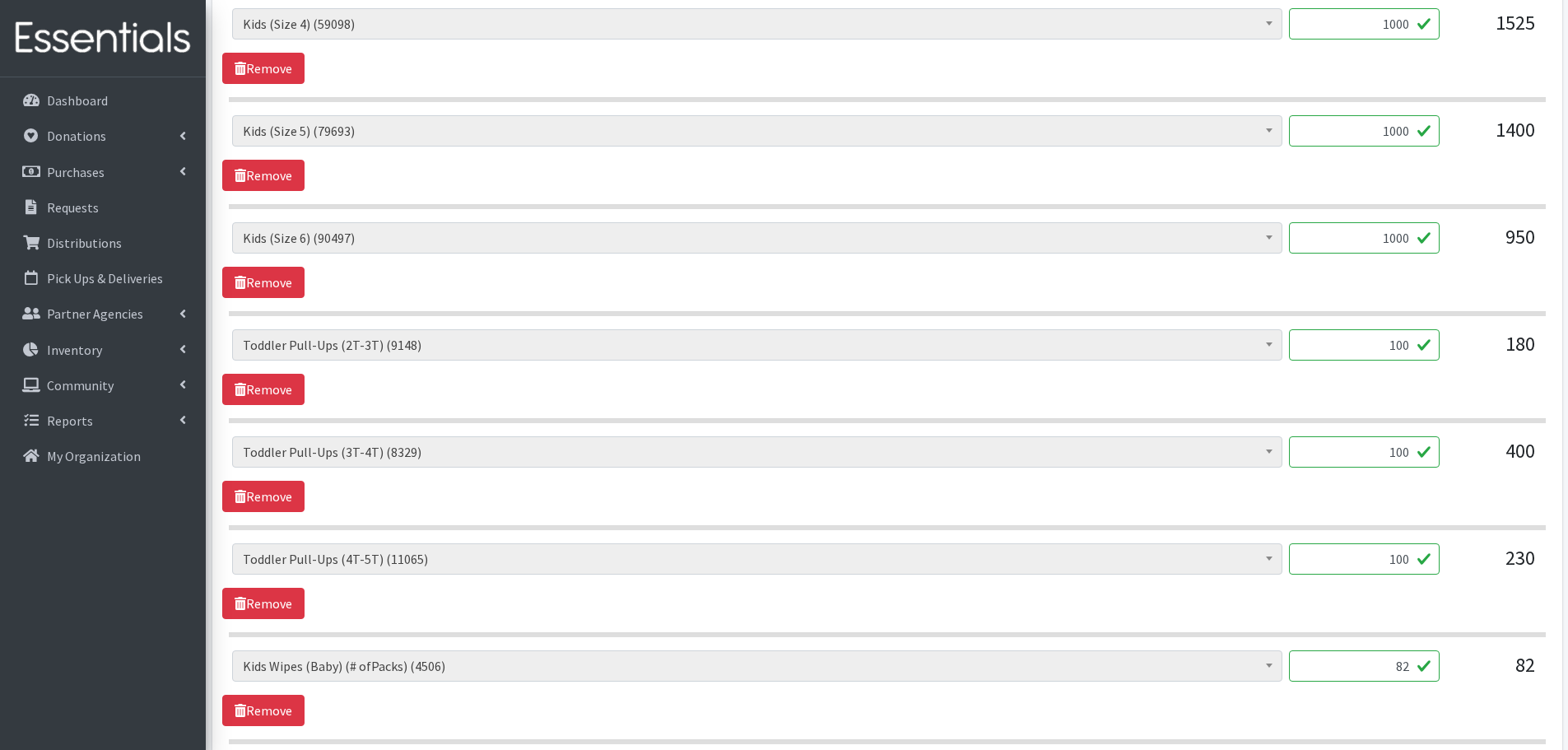
scroll to position [1396, 0]
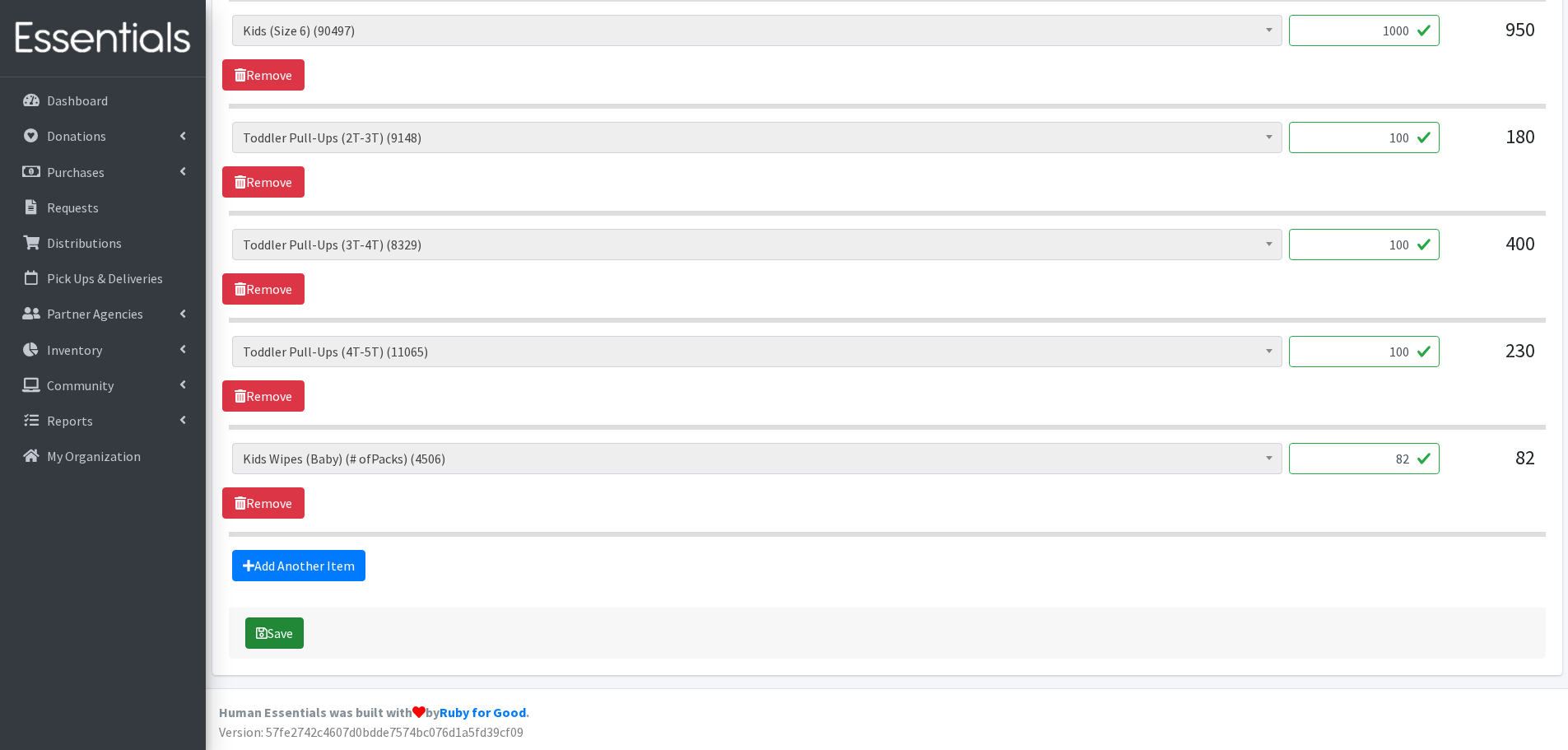
click at [277, 636] on button "Save" at bounding box center [274, 633] width 59 height 32
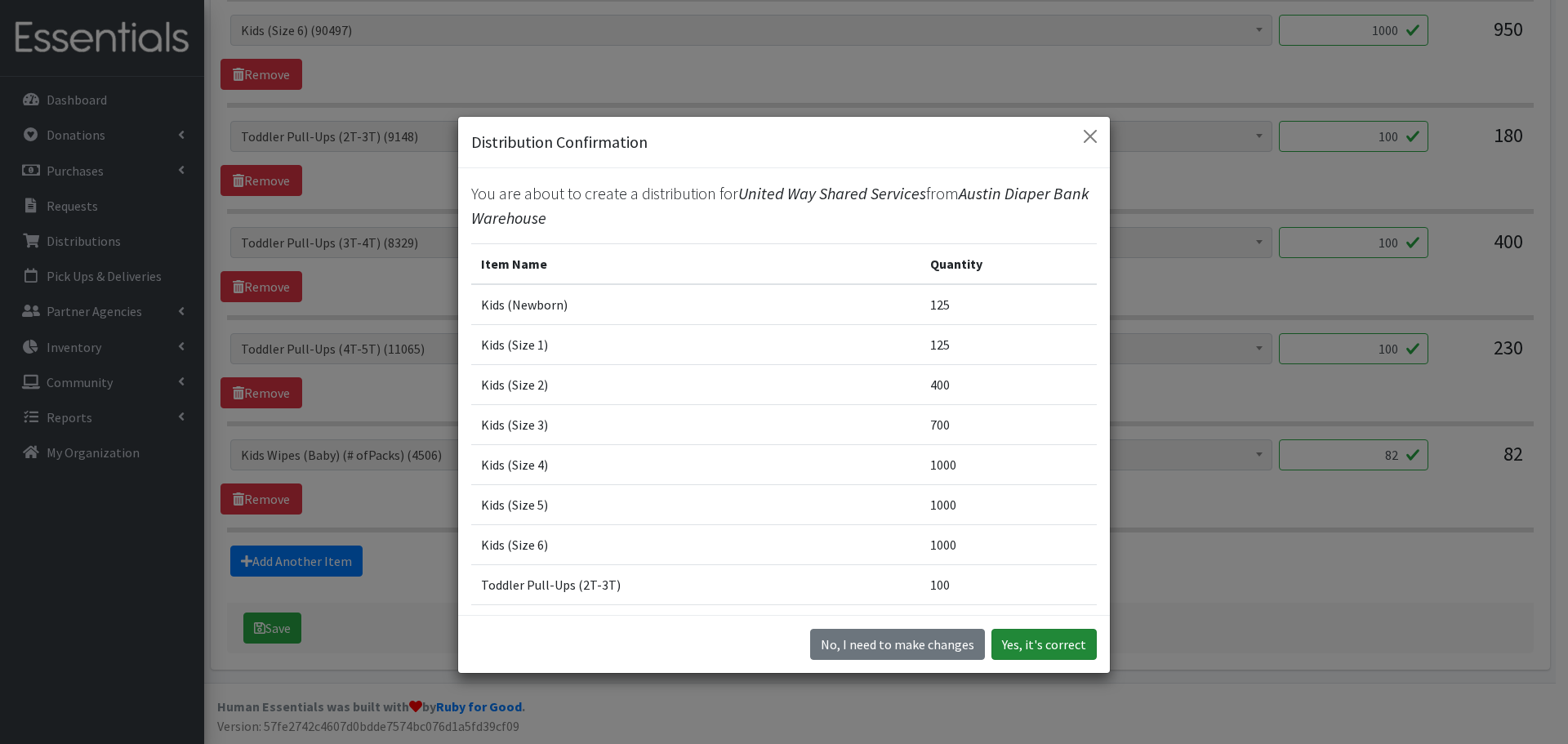
click at [1044, 645] on button "Yes, it's correct" at bounding box center [1044, 644] width 105 height 31
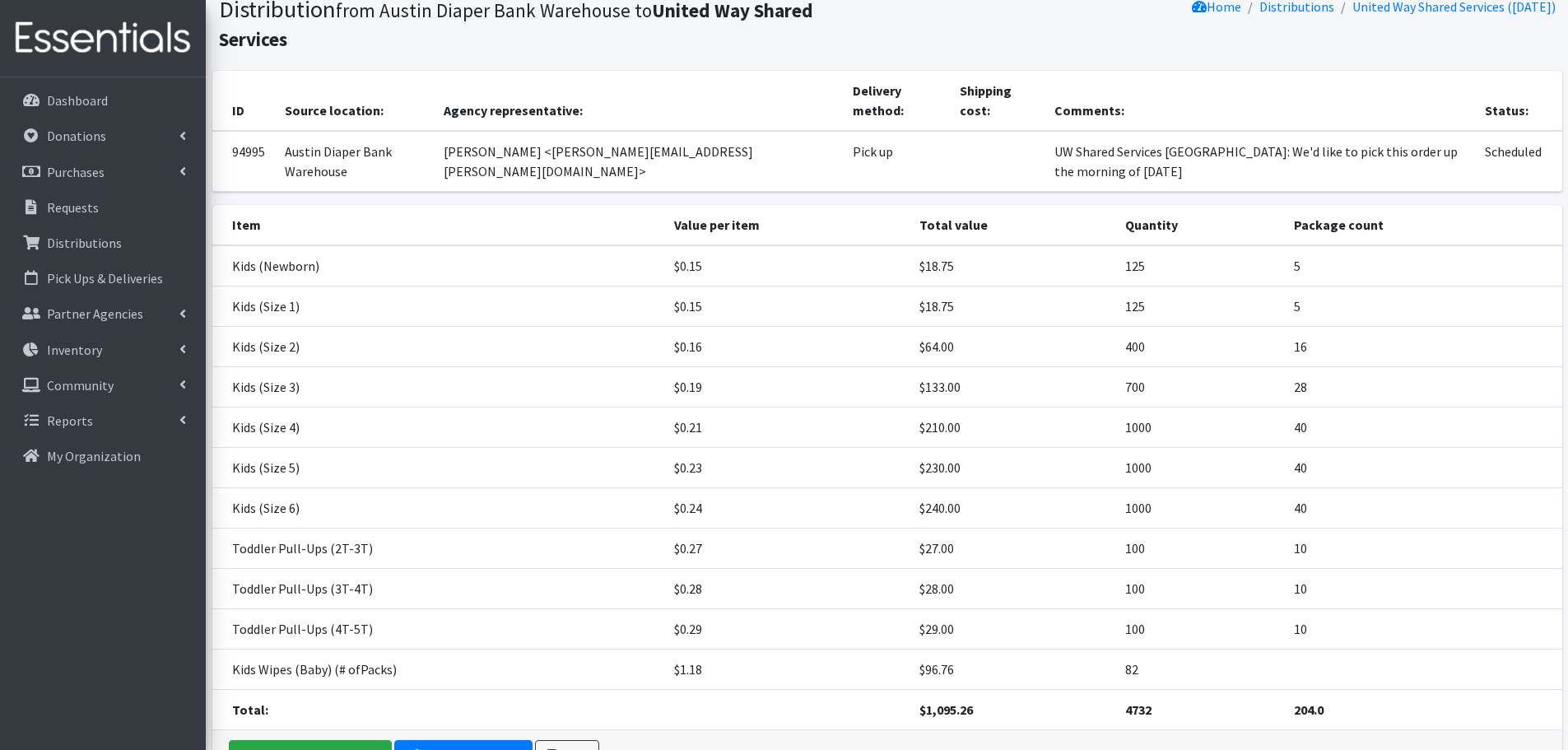
scroll to position [197, 0]
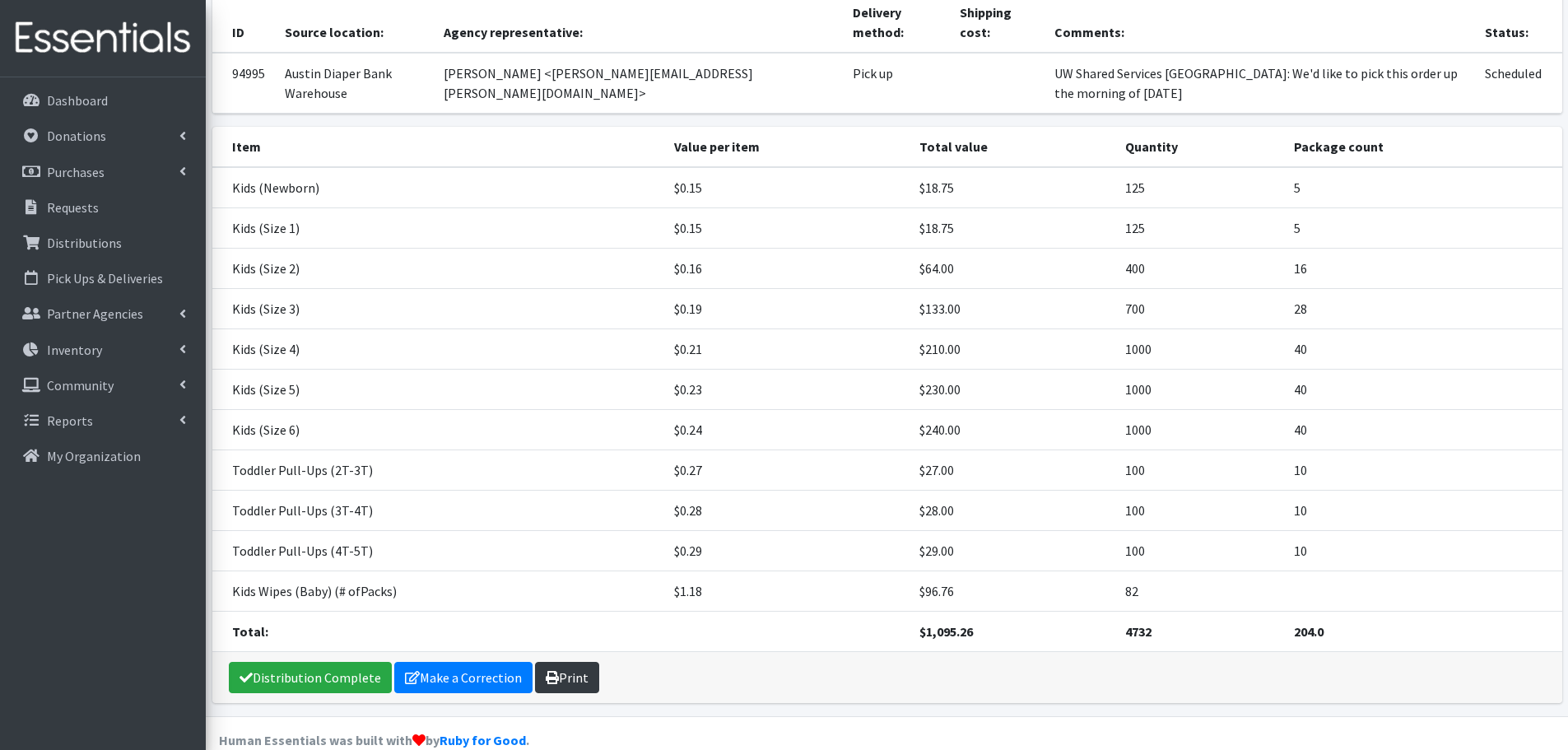
click at [571, 662] on link "Print" at bounding box center [566, 677] width 64 height 32
click at [53, 214] on p "Requests" at bounding box center [73, 207] width 52 height 16
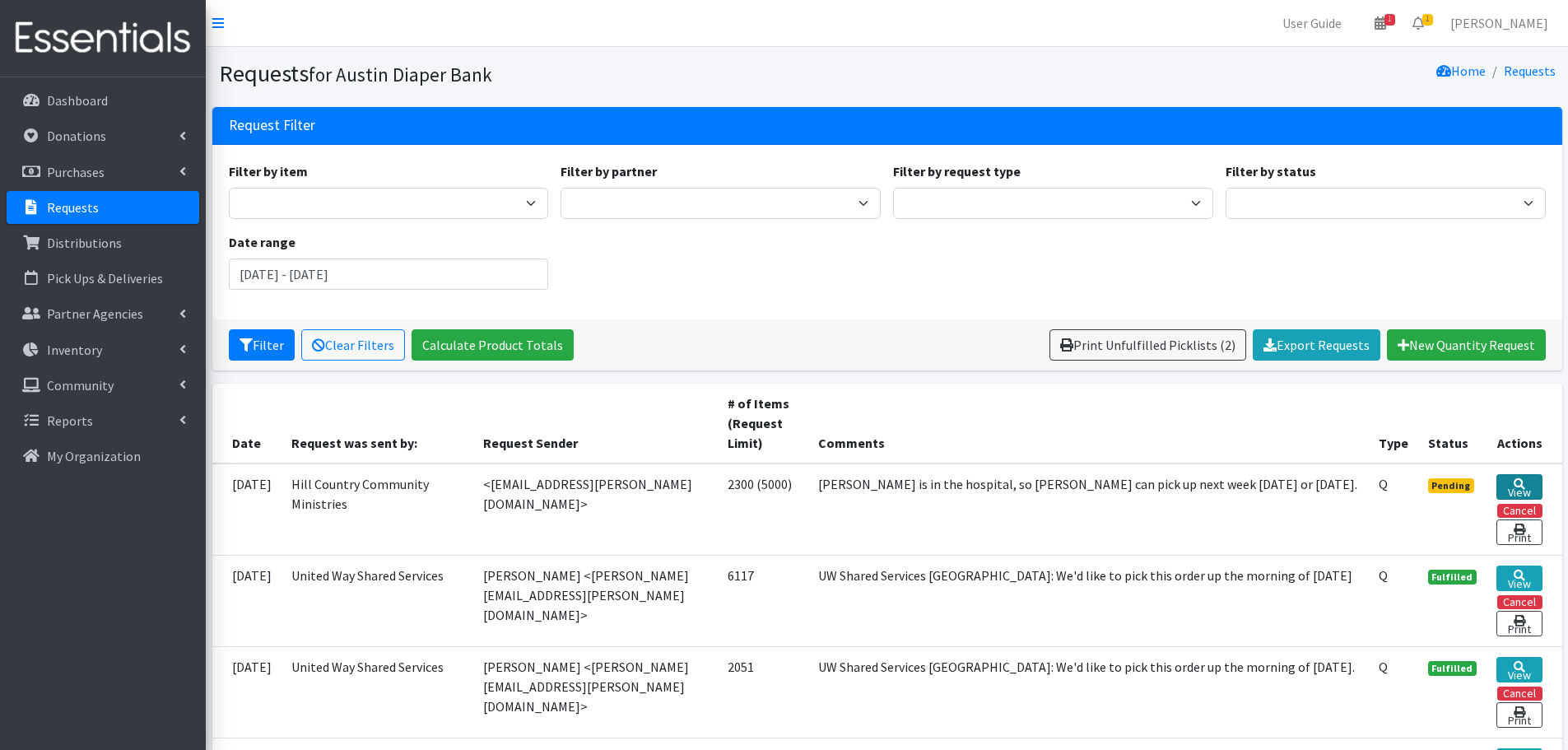
click at [1531, 481] on link "View" at bounding box center [1518, 487] width 45 height 25
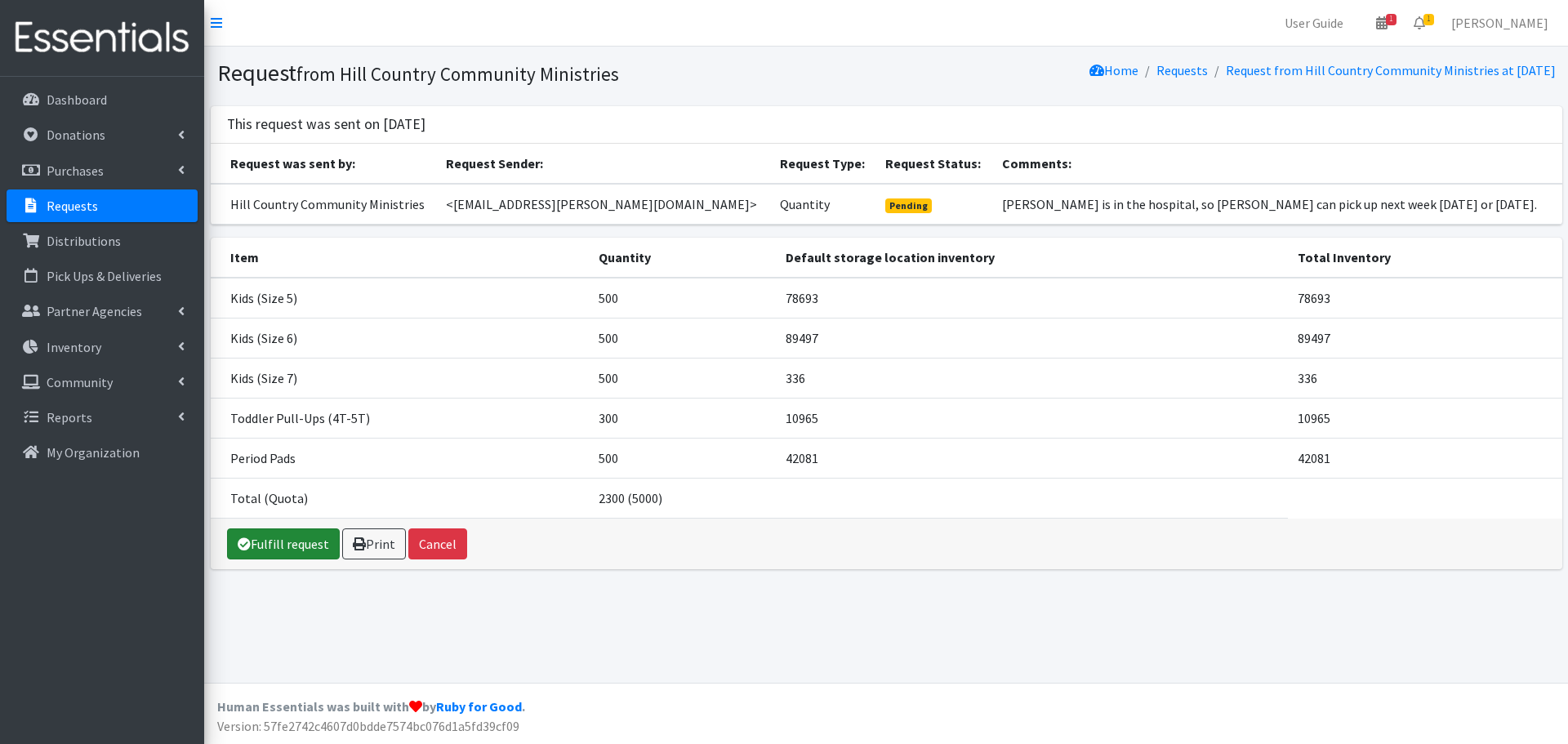
click at [290, 536] on link "Fulfill request" at bounding box center [283, 544] width 113 height 31
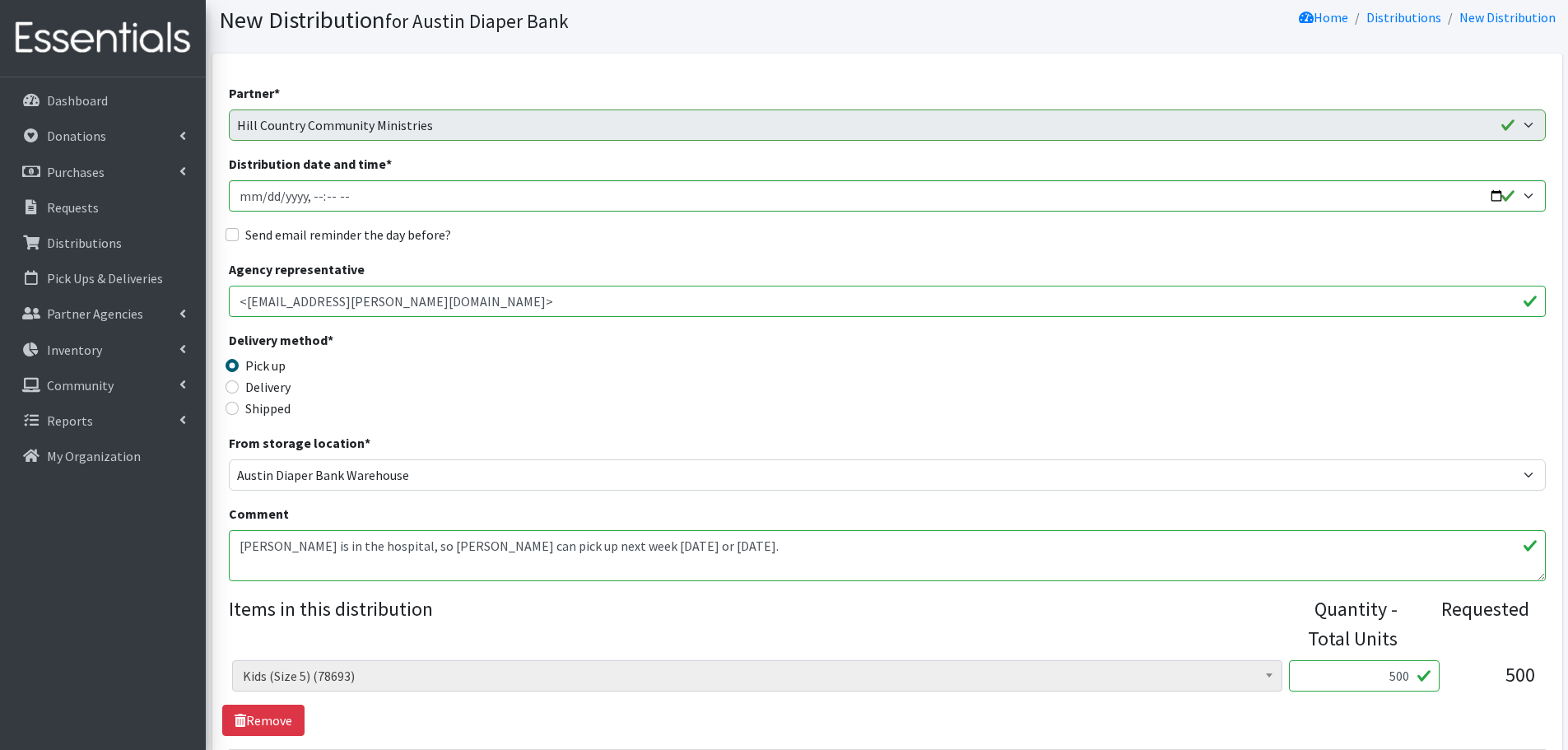
scroll to position [165, 0]
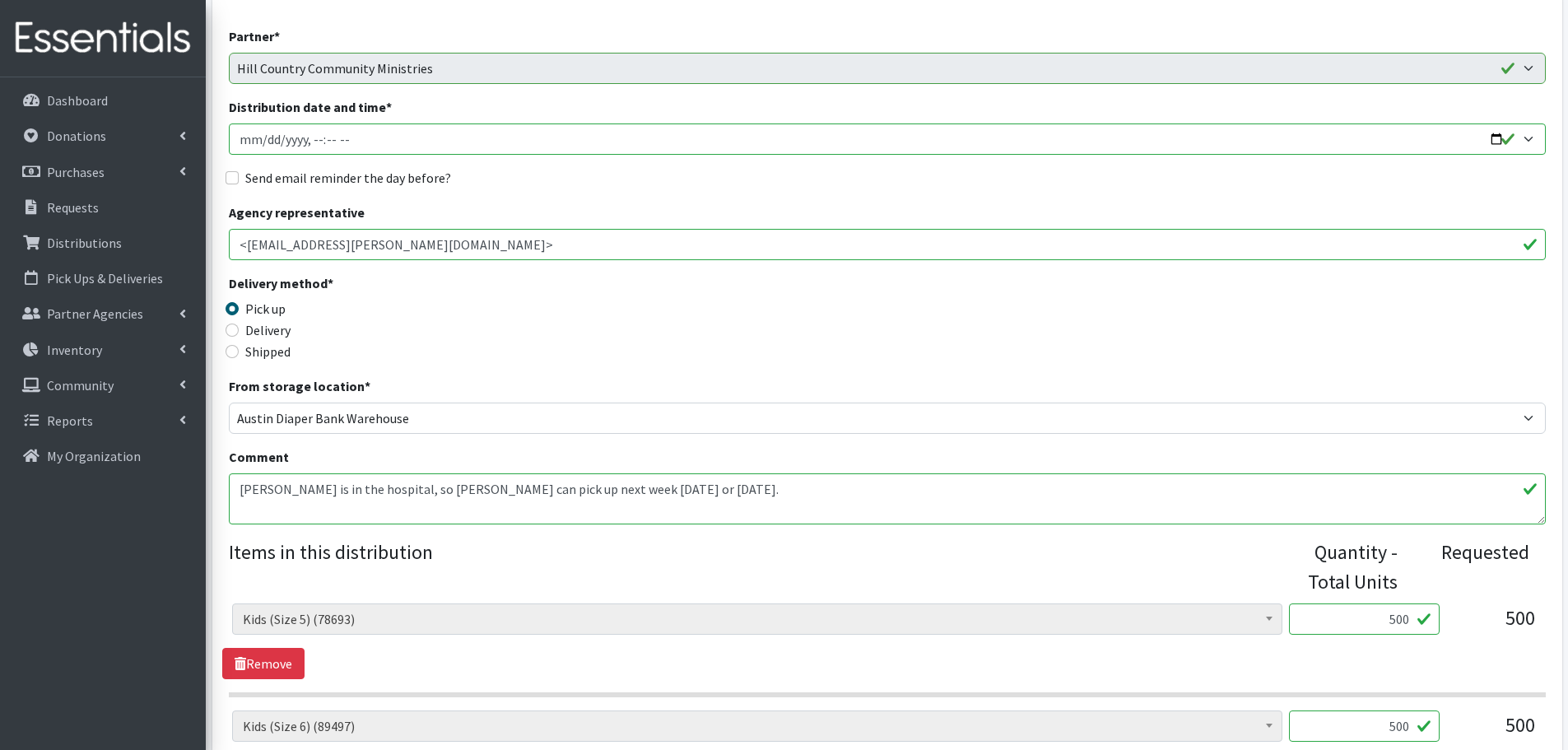
click at [1497, 137] on input "Distribution date and time *" at bounding box center [887, 139] width 1317 height 32
click at [321, 134] on input "Distribution date and time *" at bounding box center [887, 139] width 1317 height 32
type input "[DATE]T11:00"
click at [233, 175] on input "Send email reminder the day before?" at bounding box center [232, 177] width 14 height 14
checkbox input "true"
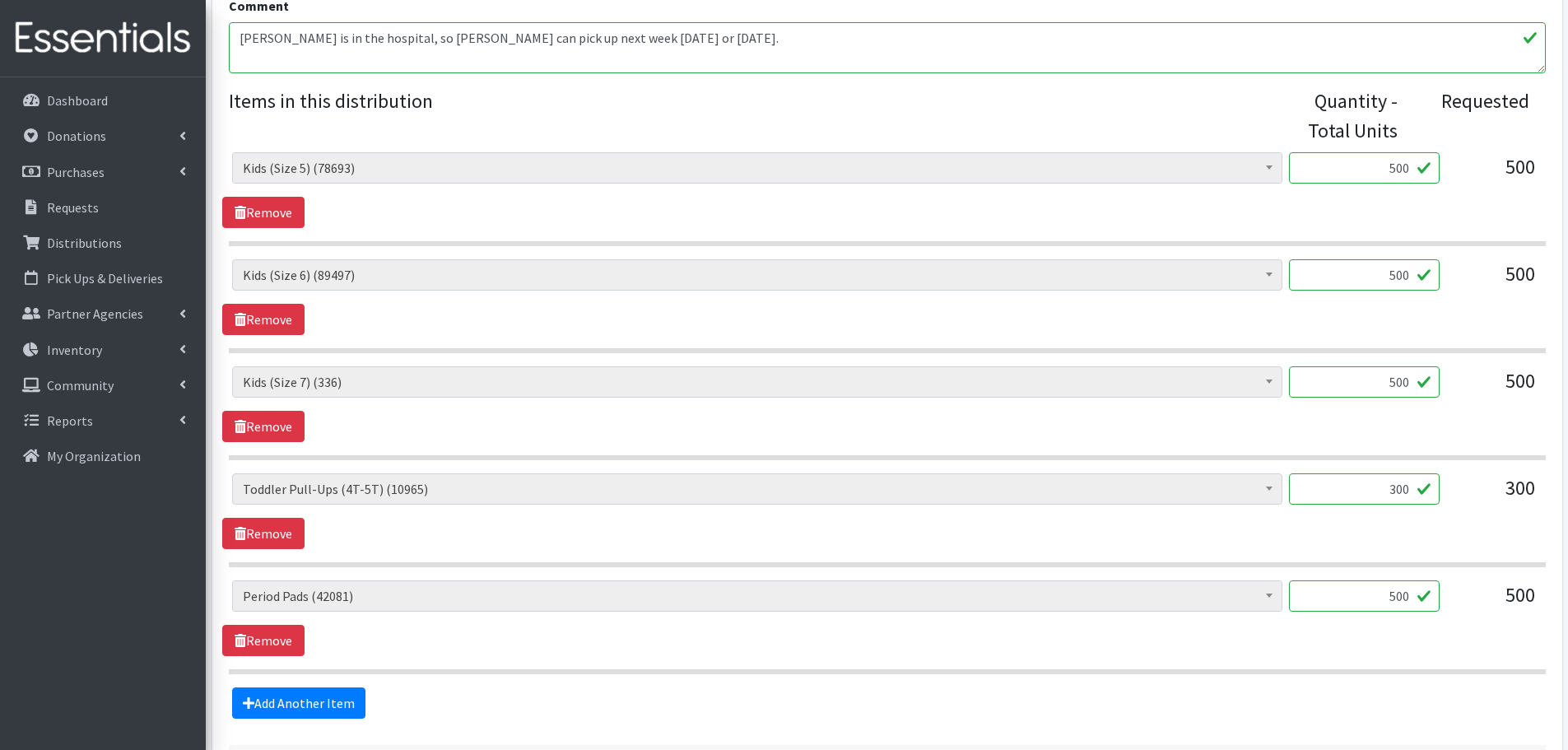
scroll to position [658, 0]
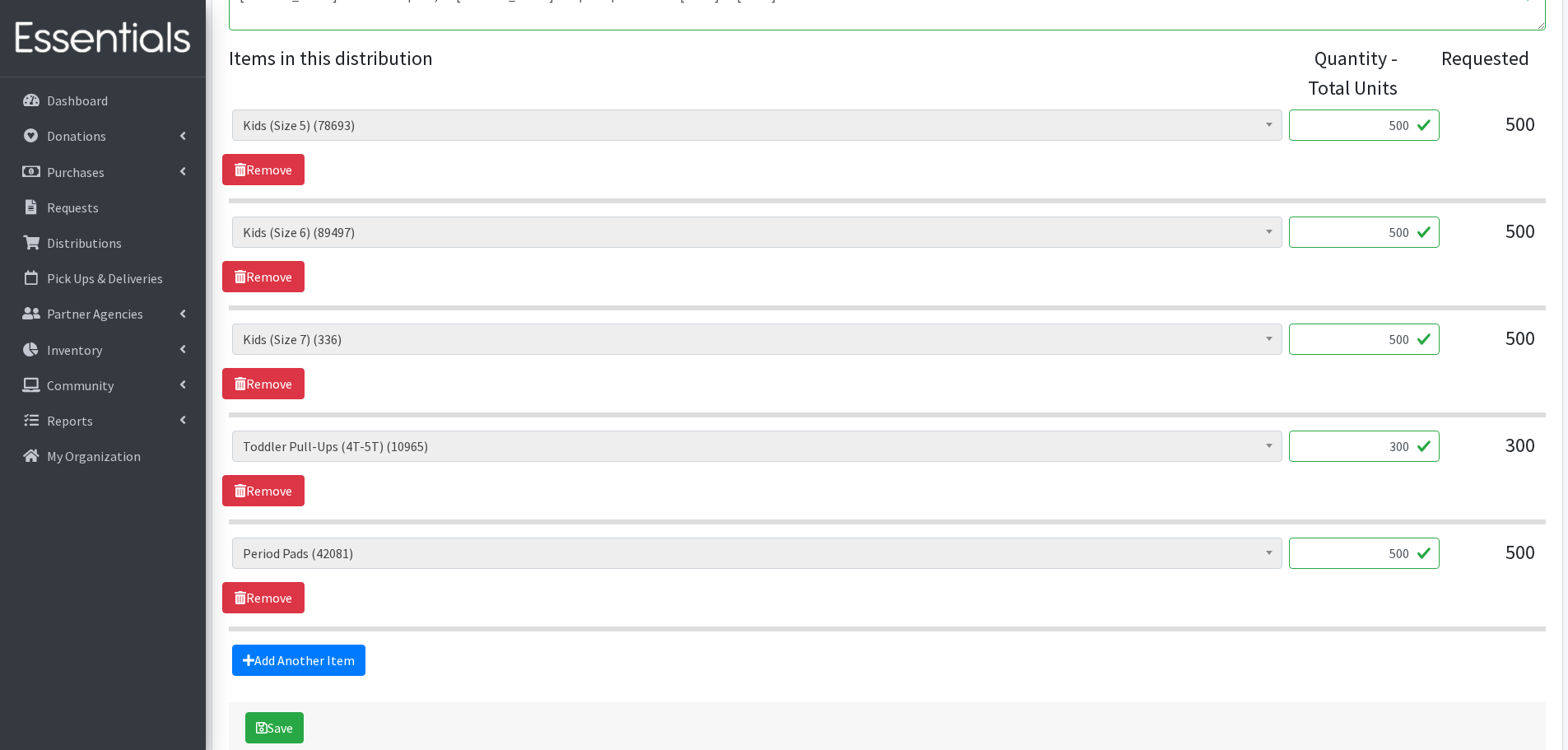
drag, startPoint x: 1344, startPoint y: 338, endPoint x: 1492, endPoint y: 361, distance: 149.8
click at [1492, 361] on div "Baby Formula (186) Kids (Newborn) (11845) Kids ([MEDICAL_DATA]) (370) Kids (Siz…" at bounding box center [887, 345] width 1310 height 44
type input "1"
click at [1466, 366] on div "500" at bounding box center [1493, 345] width 82 height 44
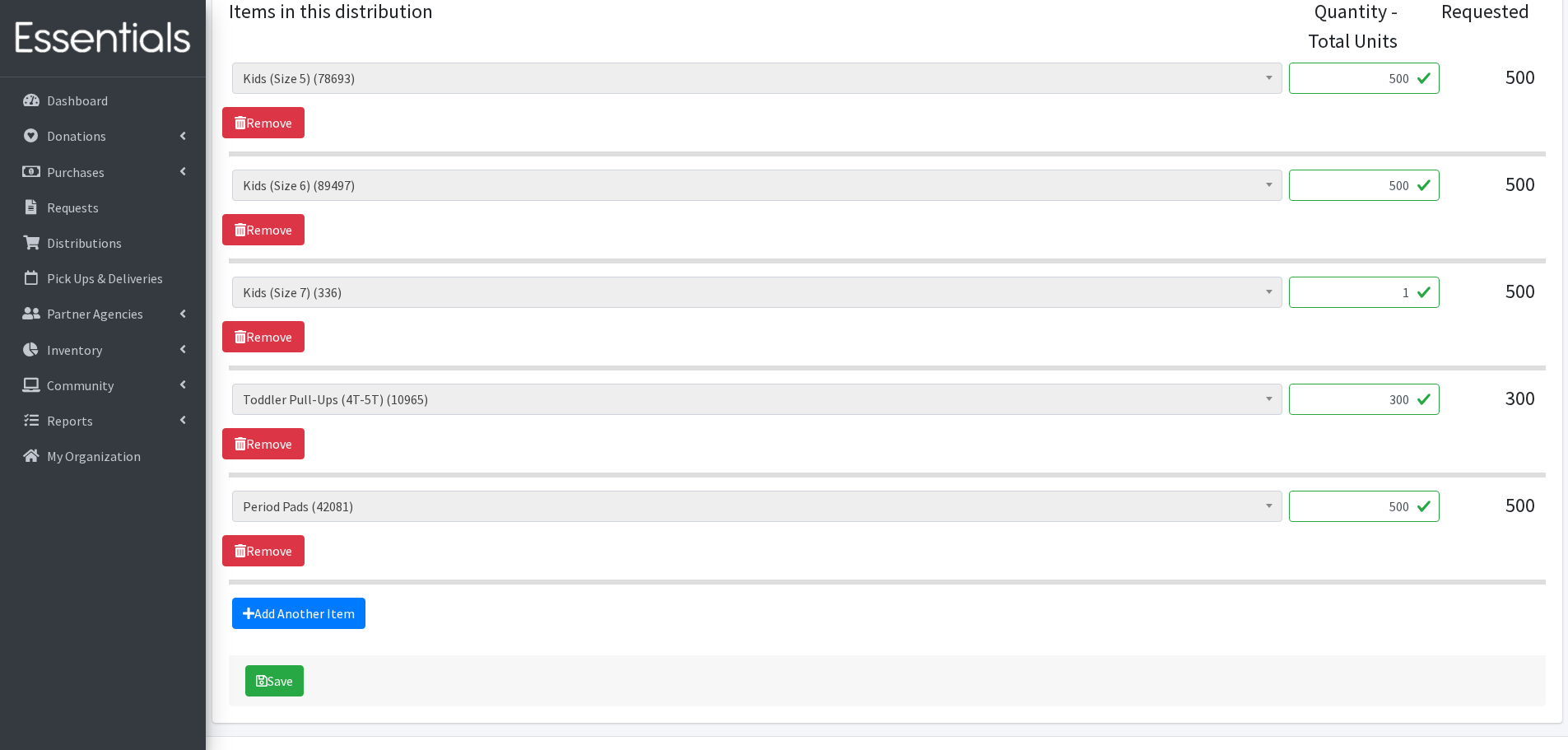
scroll to position [754, 0]
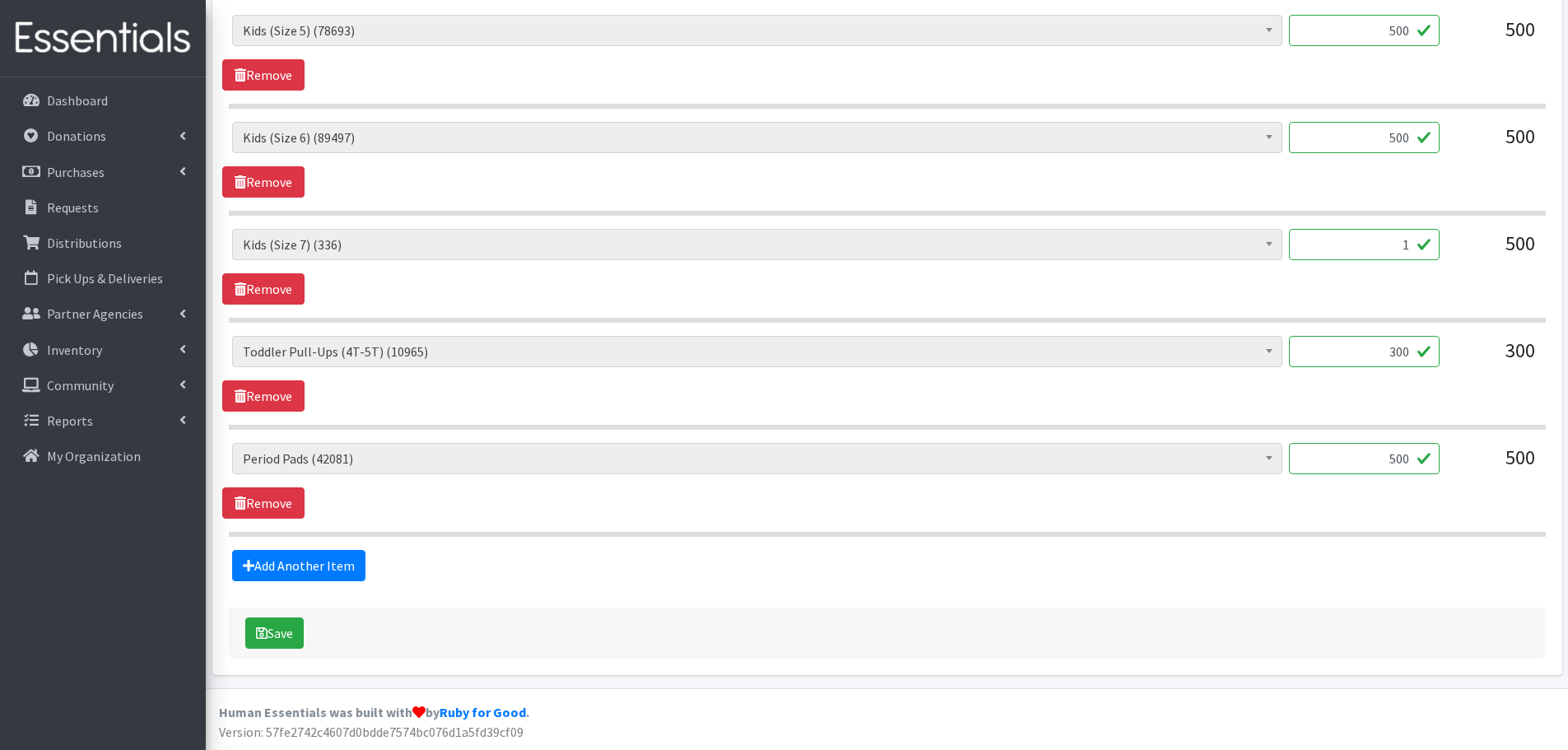
drag, startPoint x: 1381, startPoint y: 363, endPoint x: 1430, endPoint y: 357, distance: 49.4
click at [1430, 357] on input "300" at bounding box center [1364, 351] width 150 height 32
type input "100"
click at [1417, 368] on div "100" at bounding box center [1364, 357] width 150 height 44
click at [287, 629] on button "Save" at bounding box center [274, 633] width 59 height 32
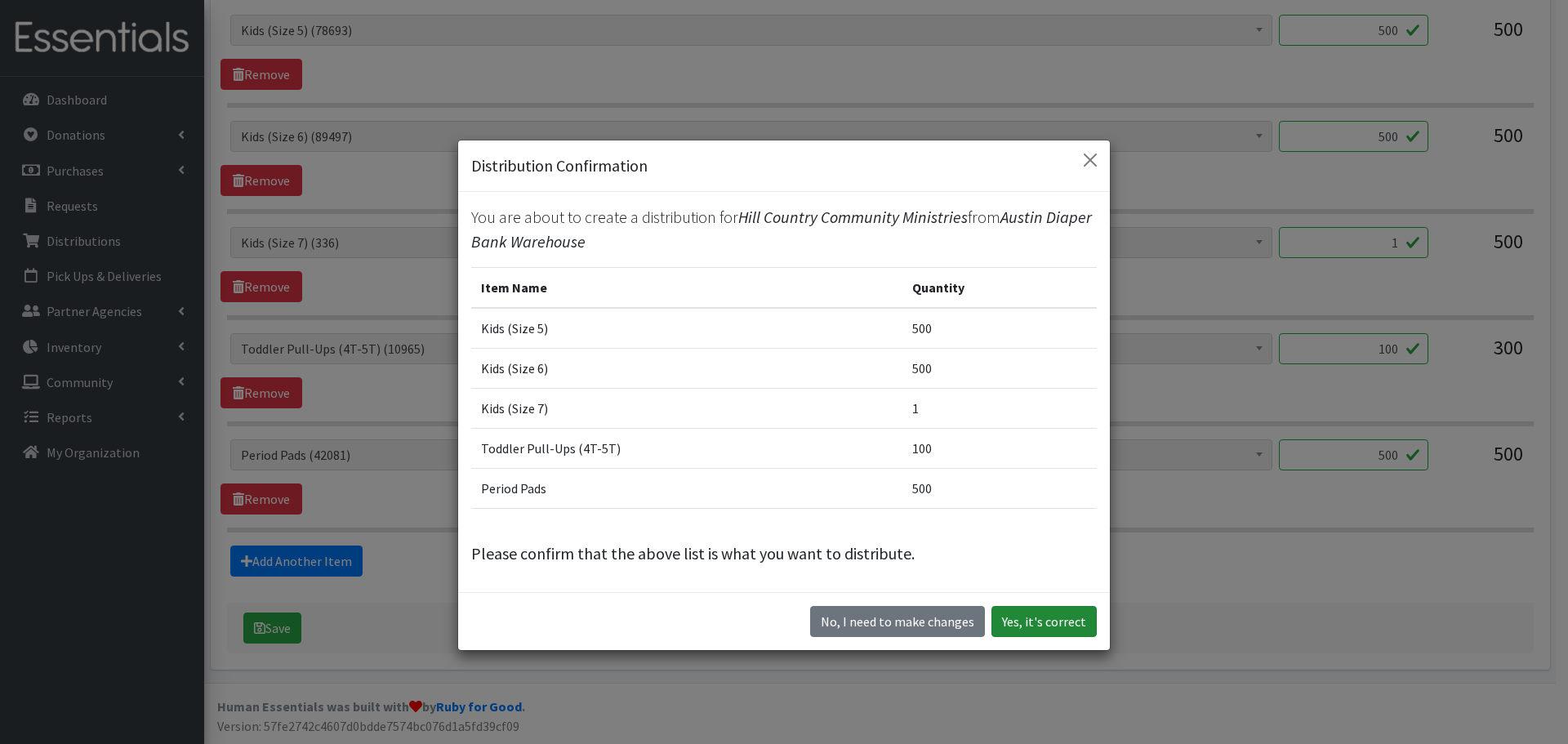
click at [1060, 614] on button "Yes, it's correct" at bounding box center [1044, 621] width 105 height 31
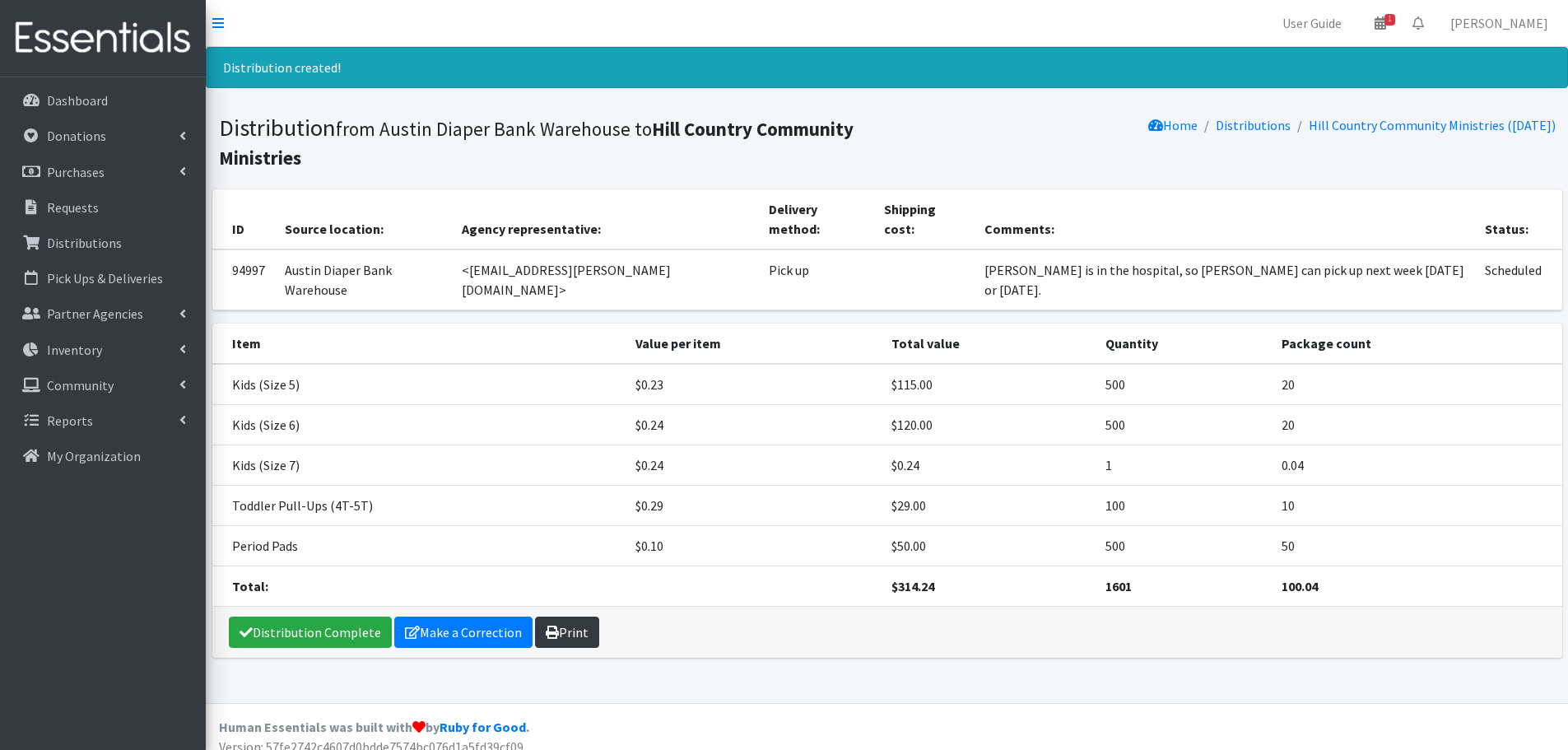
click at [565, 617] on link "Print" at bounding box center [566, 632] width 64 height 32
click at [48, 216] on link "Requests" at bounding box center [103, 207] width 193 height 33
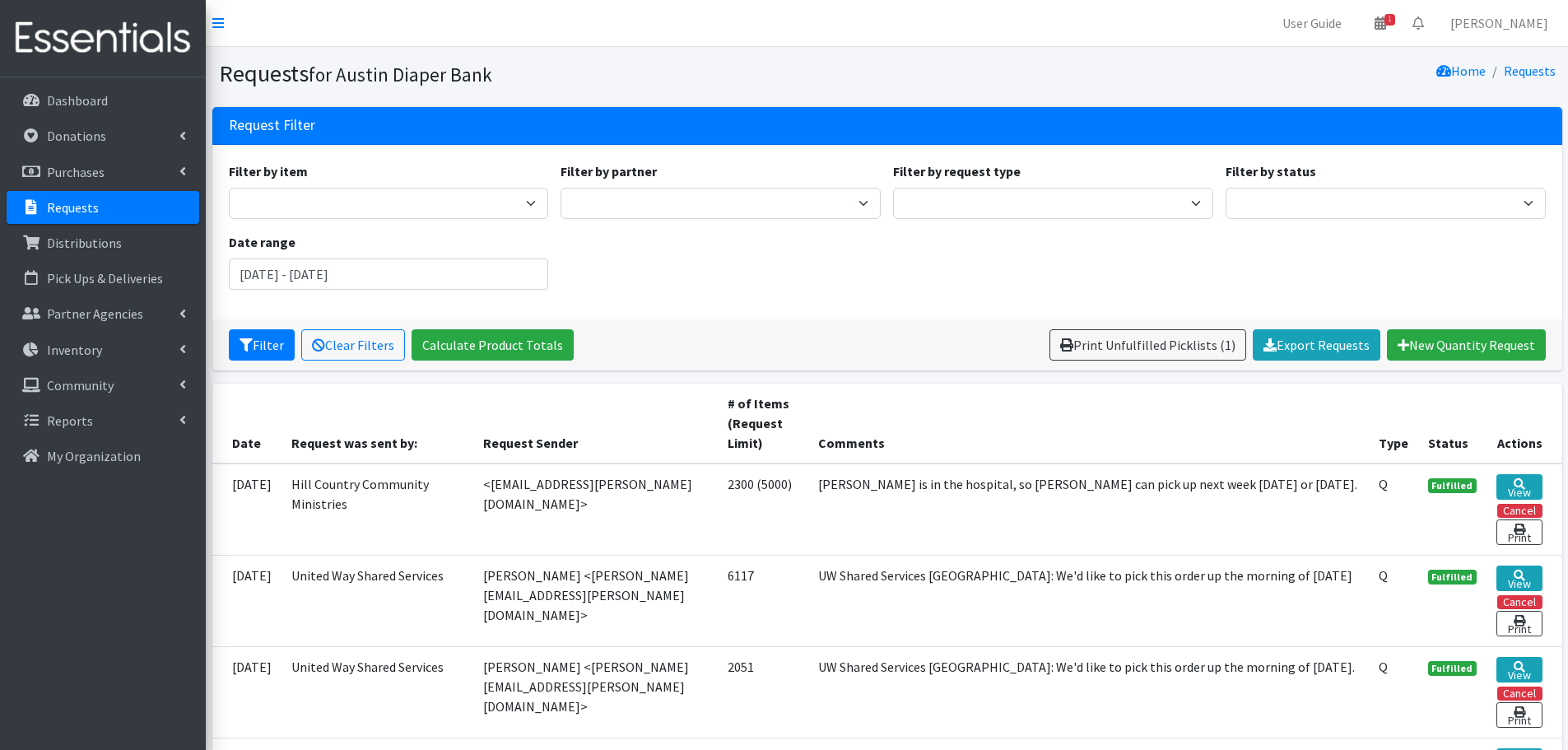
click at [60, 207] on p "Requests" at bounding box center [73, 207] width 52 height 16
click at [72, 212] on p "Requests" at bounding box center [73, 207] width 52 height 16
